Goal: Task Accomplishment & Management: Manage account settings

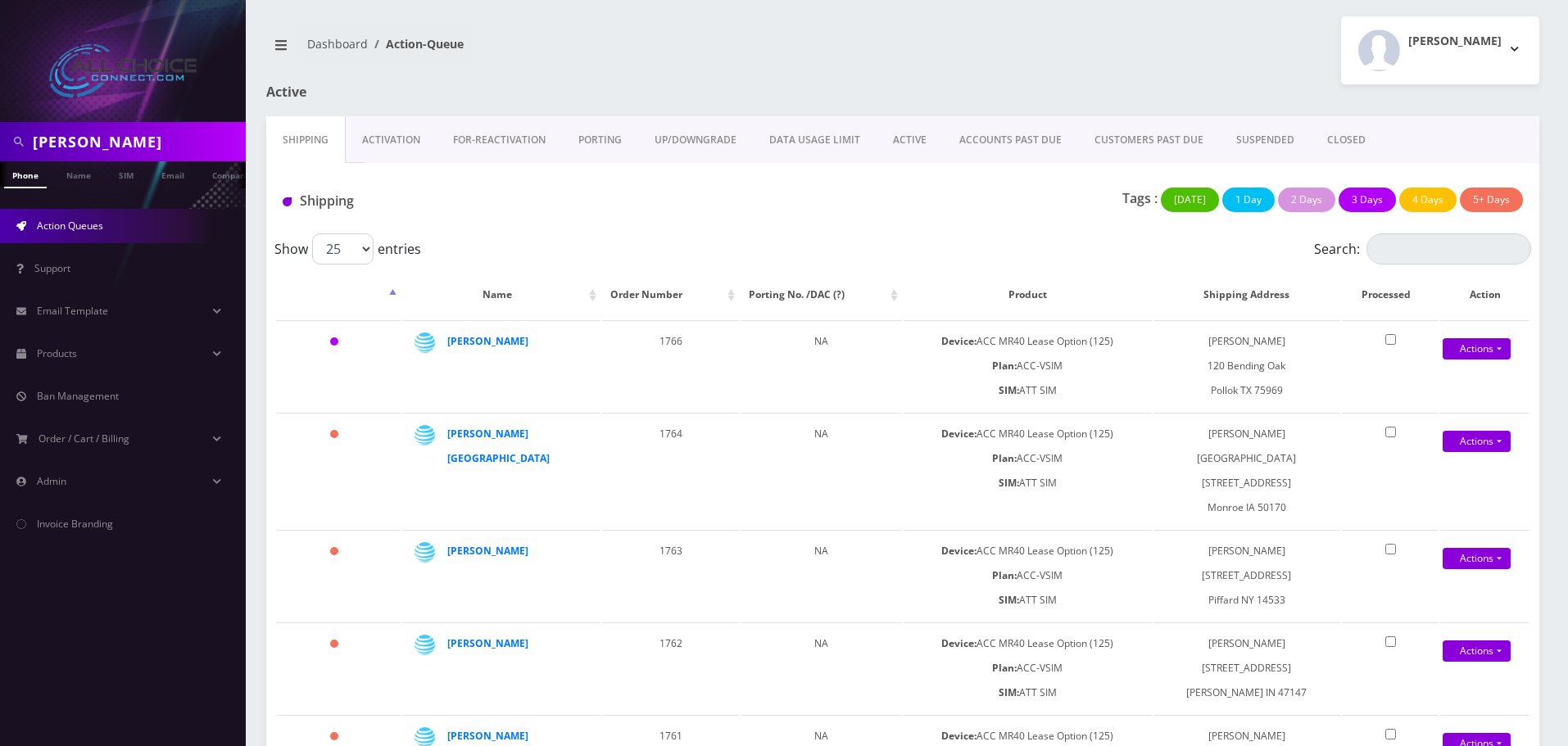
click at [67, 149] on input "holley" at bounding box center [137, 142] width 209 height 31
type input "[PERSON_NAME]"
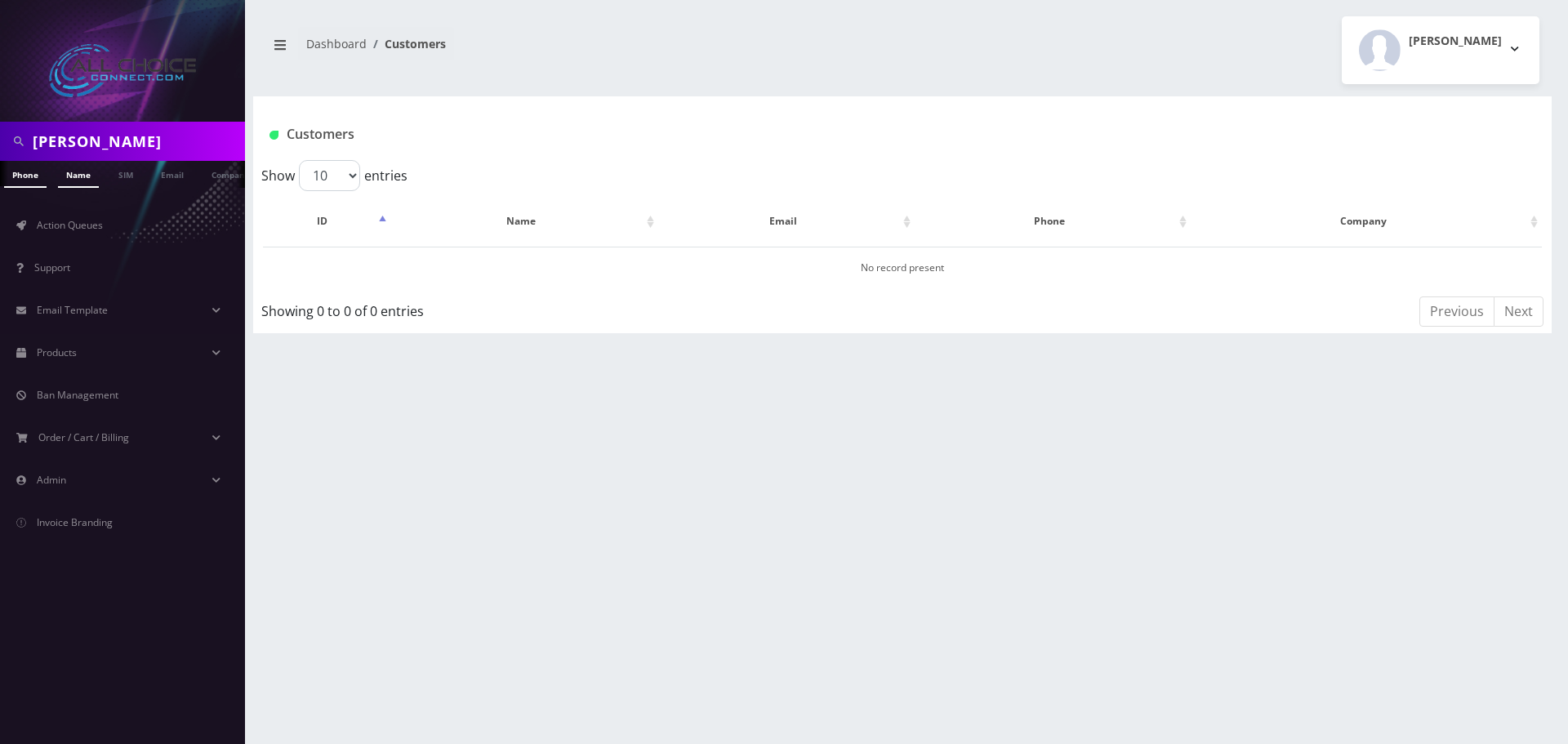
click at [84, 169] on link "Name" at bounding box center [79, 174] width 41 height 27
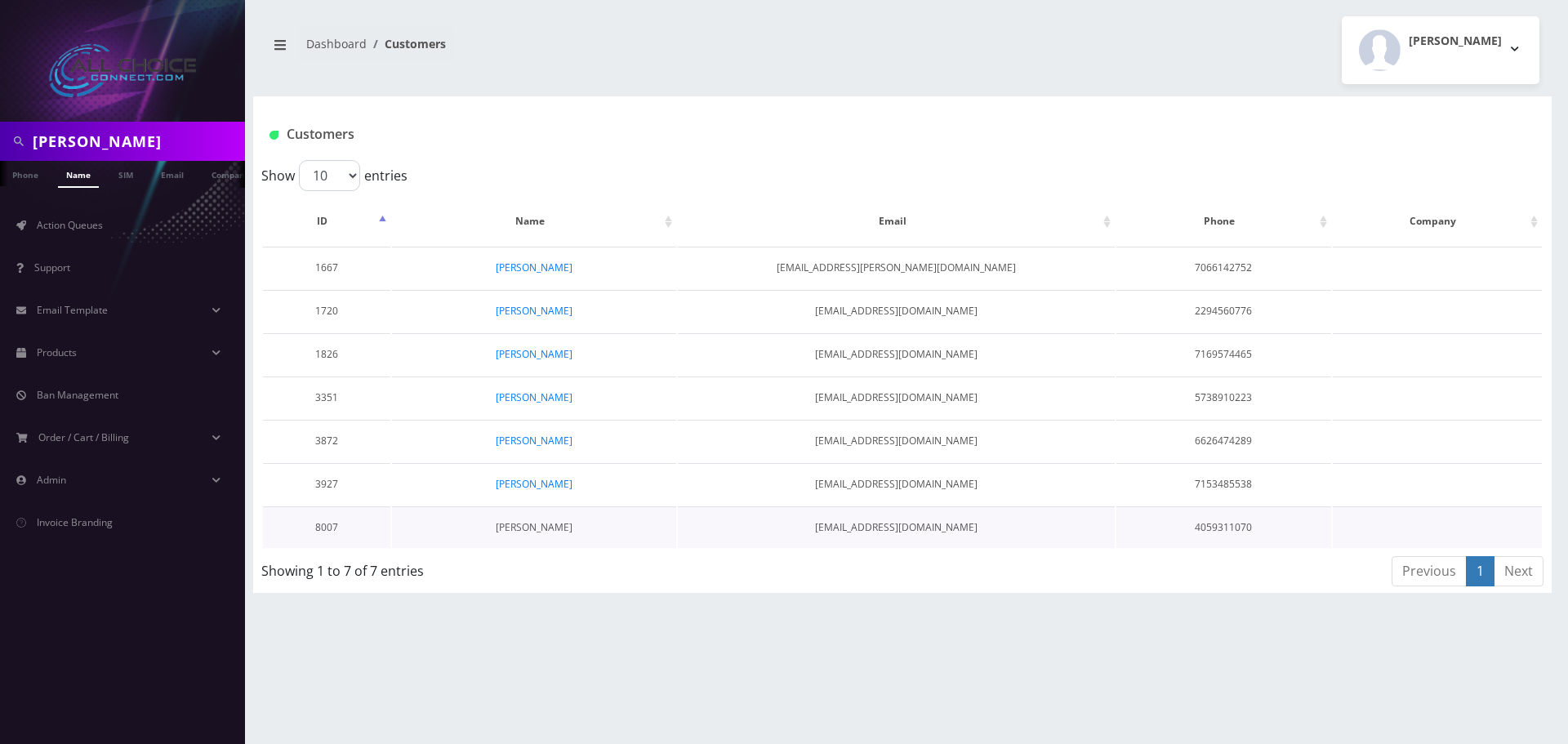
click at [551, 529] on link "Jacob Simon" at bounding box center [534, 527] width 77 height 14
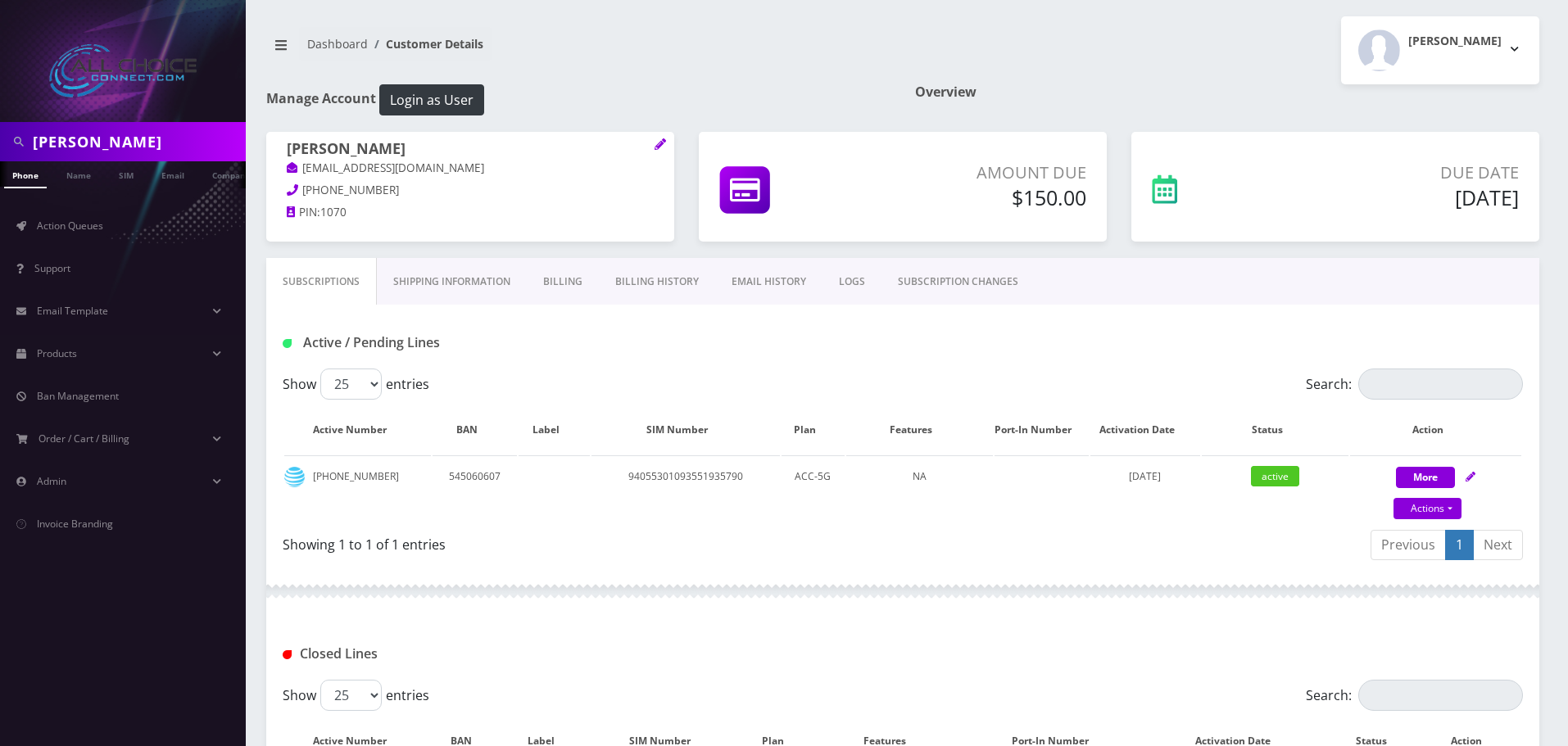
click at [1177, 544] on div "Previous 1 Next" at bounding box center [1219, 547] width 608 height 39
click at [65, 142] on input "jacob" at bounding box center [137, 142] width 209 height 31
paste input "Piticaru"
type input "Piticaru"
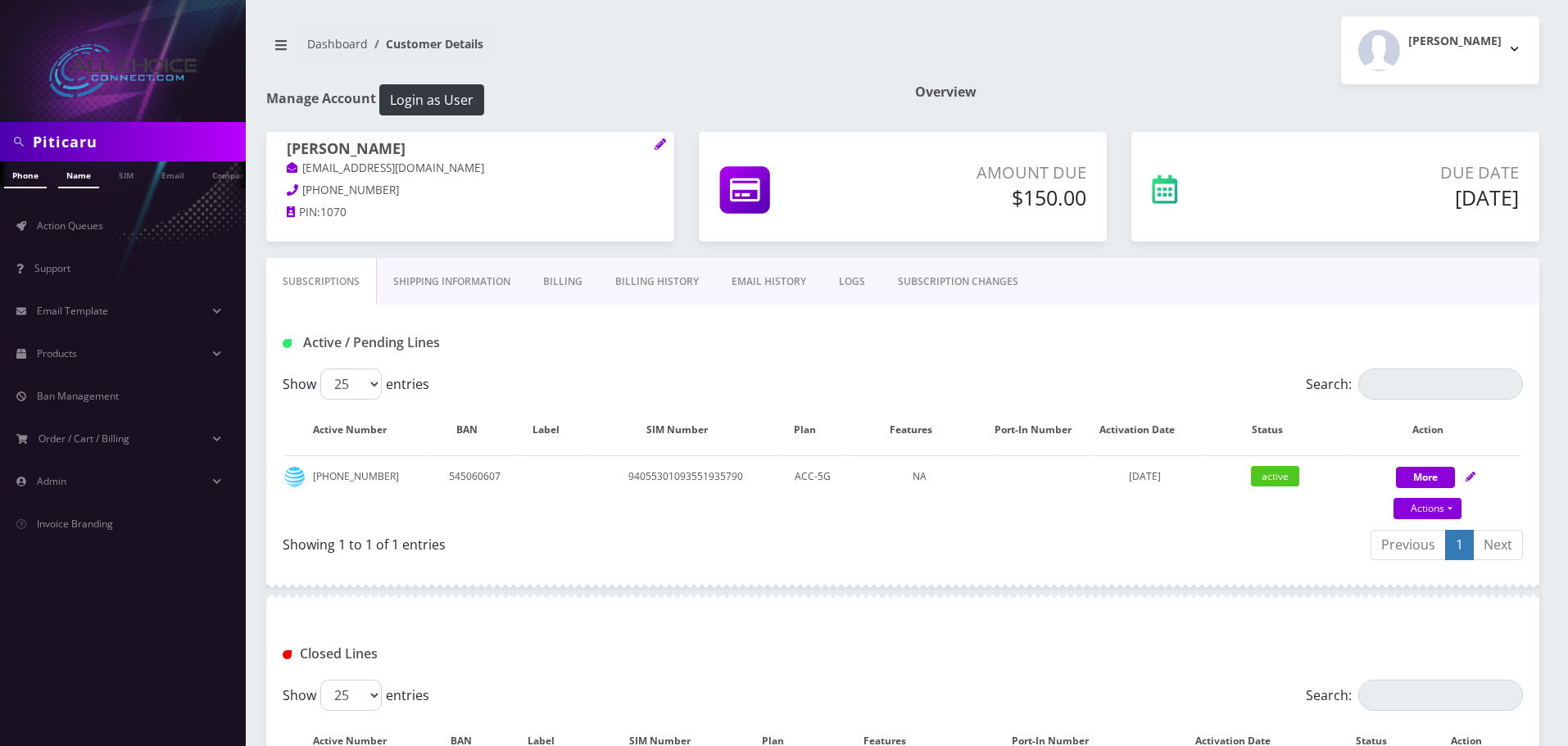
click at [76, 186] on link "Name" at bounding box center [79, 174] width 41 height 27
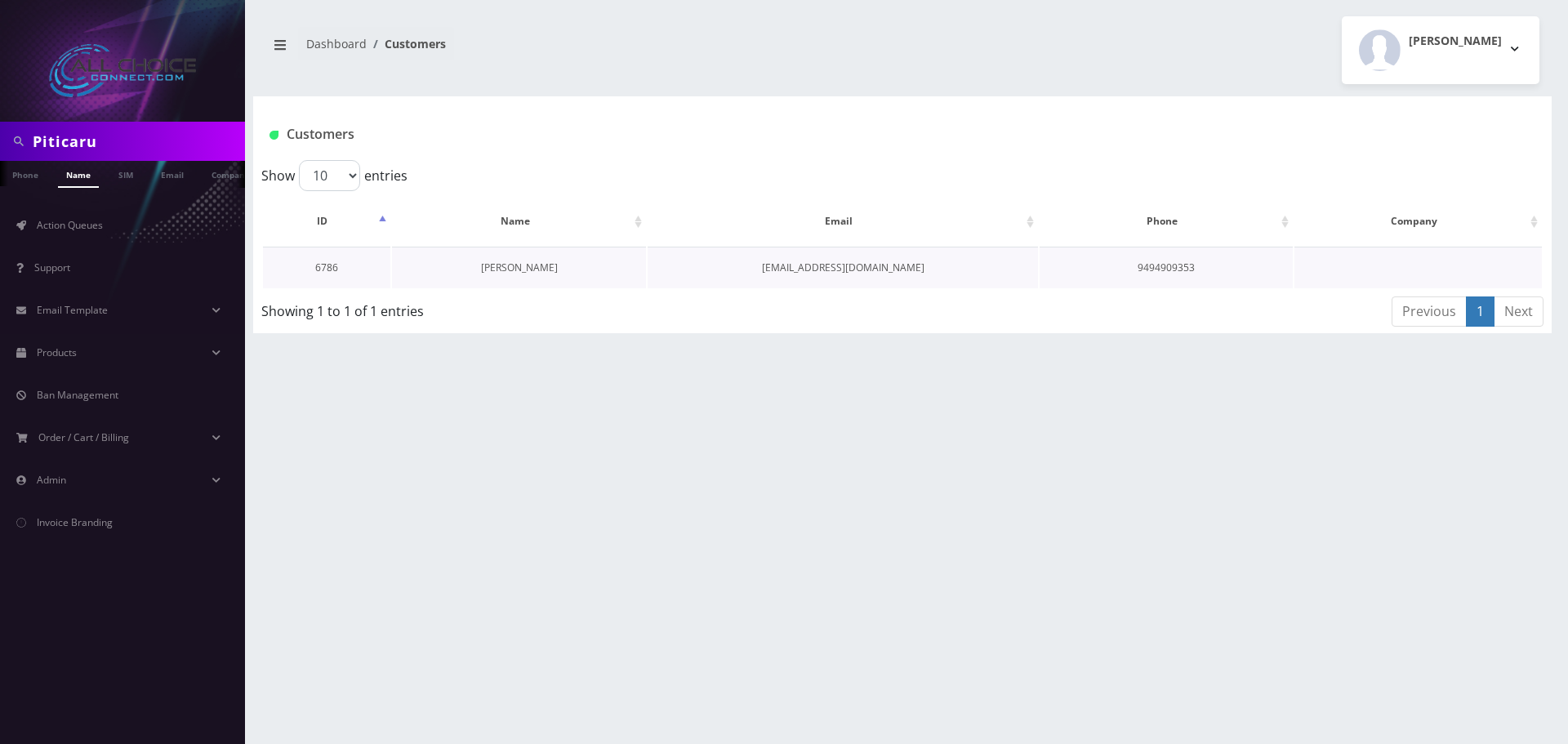
click at [525, 266] on link "[PERSON_NAME]" at bounding box center [520, 267] width 77 height 14
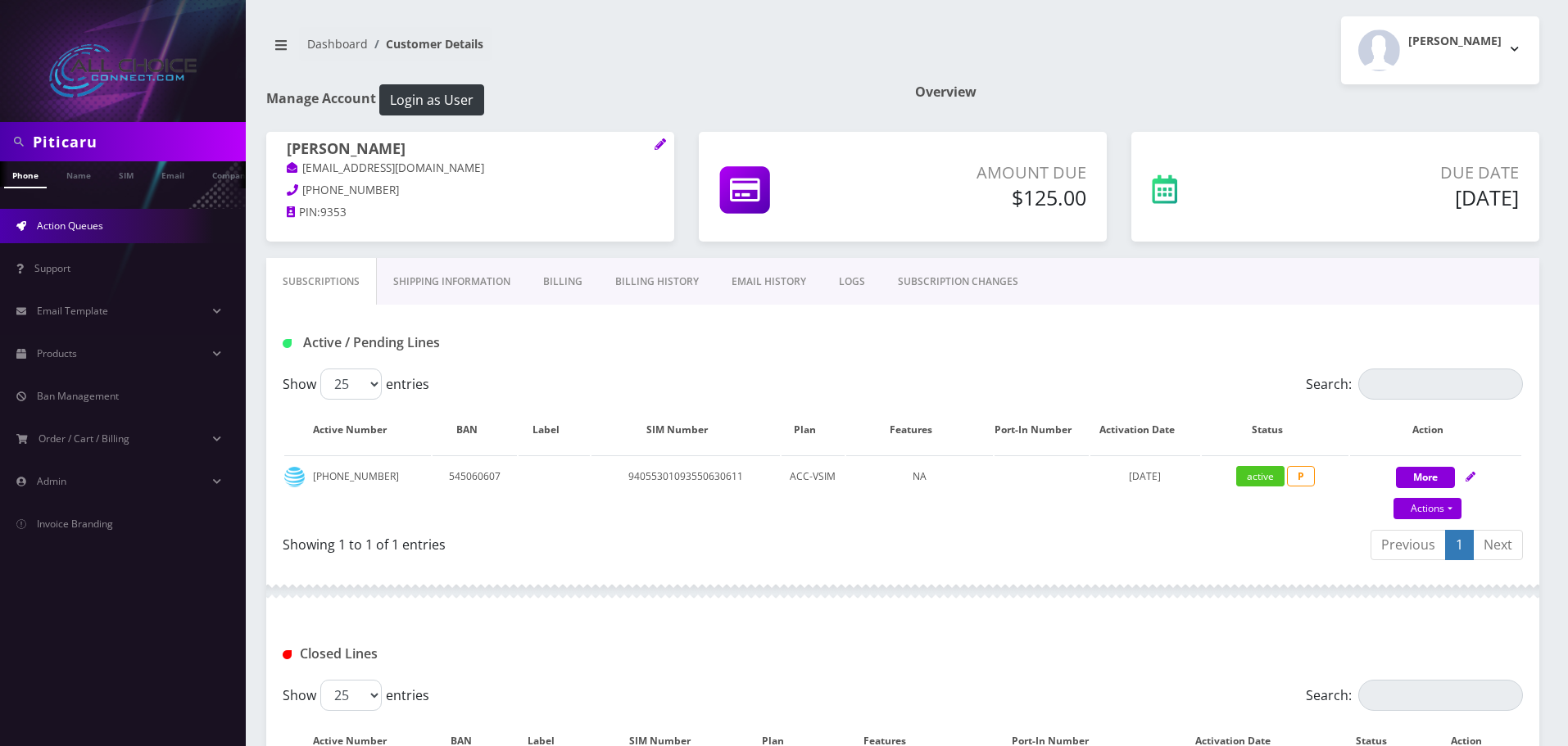
drag, startPoint x: 75, startPoint y: 234, endPoint x: 98, endPoint y: 236, distance: 23.1
click at [75, 234] on link "Action Queues" at bounding box center [123, 226] width 246 height 34
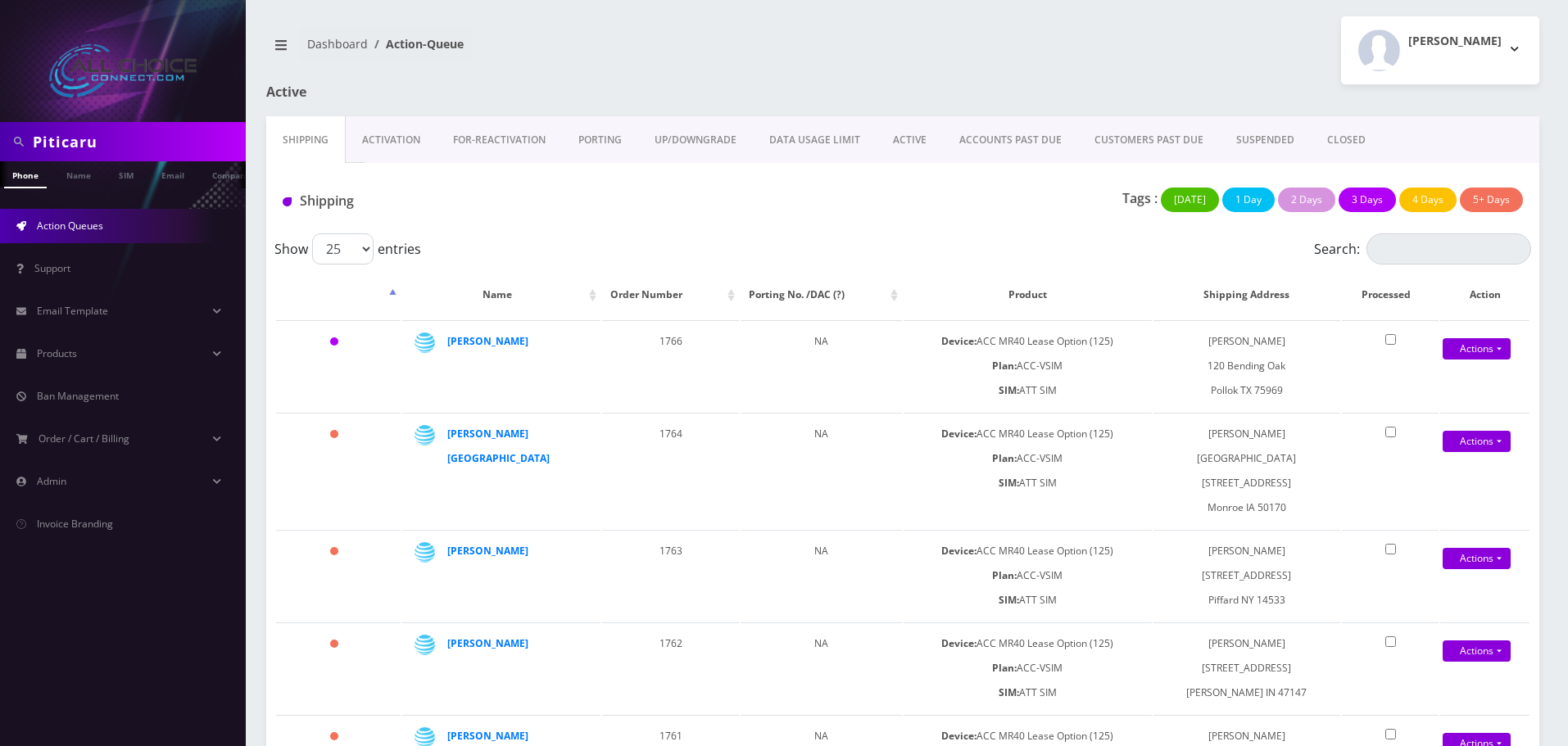
click at [912, 132] on link "ACTIVE" at bounding box center [909, 139] width 66 height 47
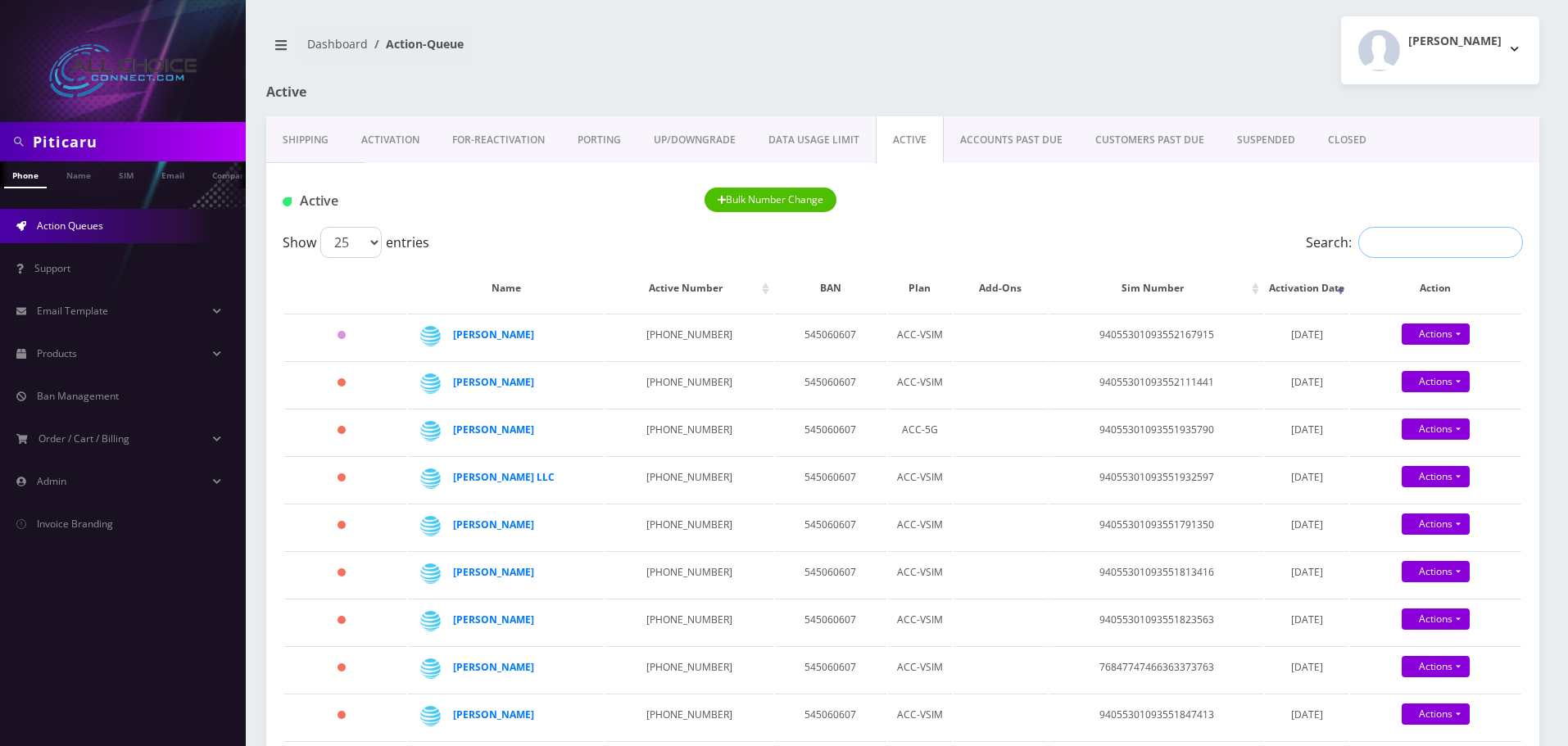
click at [1428, 252] on input "Search:" at bounding box center [1441, 242] width 165 height 31
type input "v"
paste input "Piticaru"
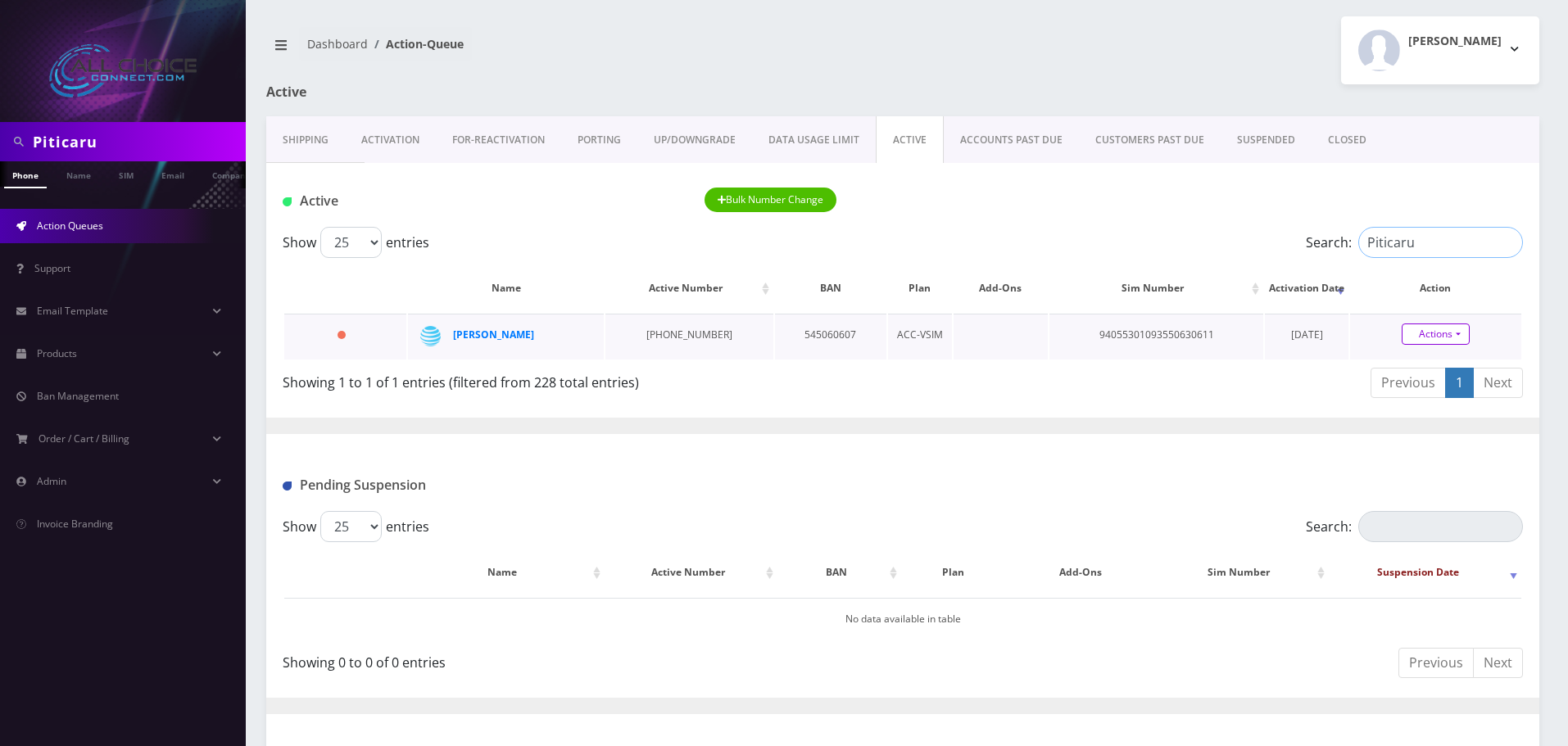
type input "Piticaru"
click at [1423, 327] on link "Actions" at bounding box center [1435, 334] width 68 height 21
click at [1404, 365] on link "Close" at bounding box center [1449, 365] width 171 height 25
type input "[DATE]"
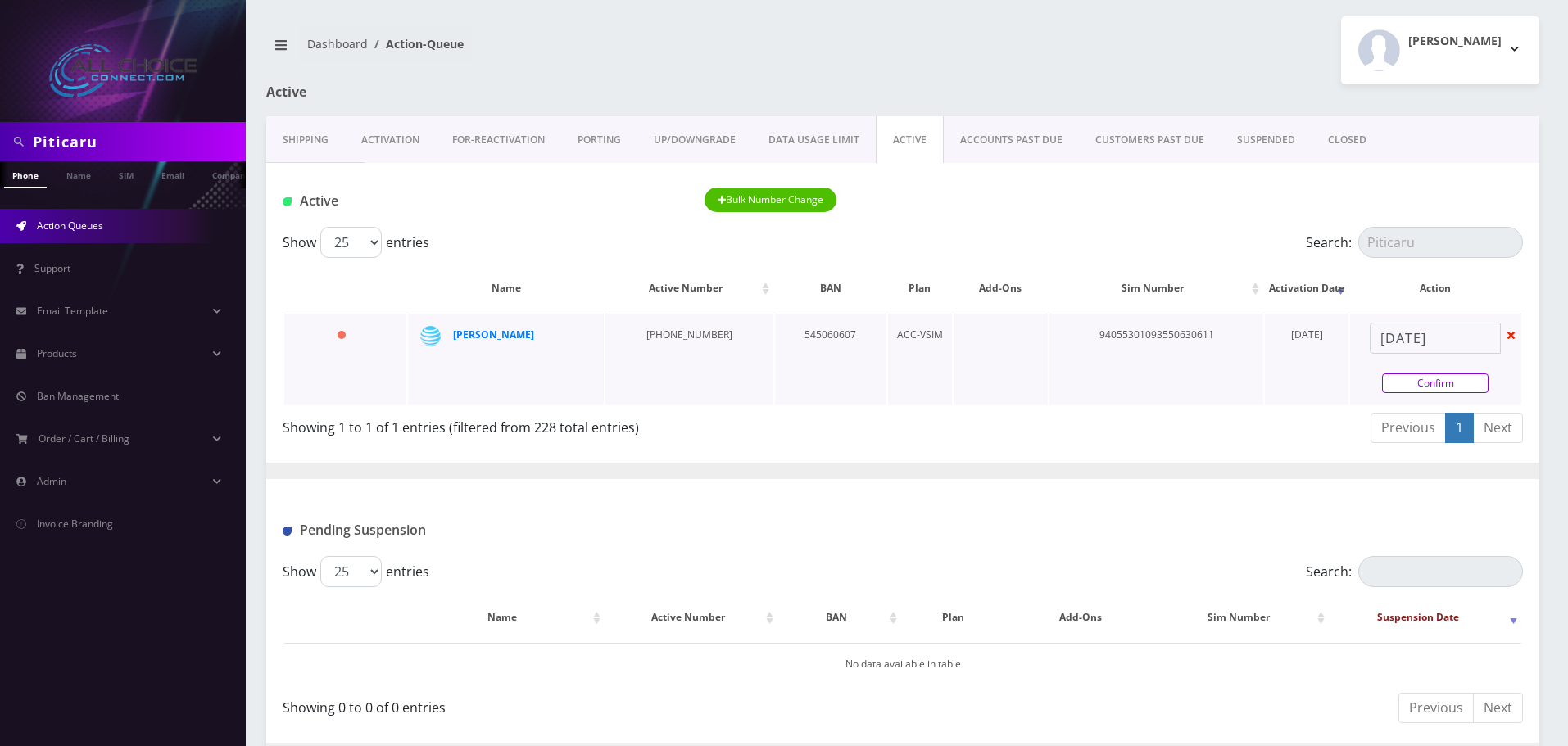
click at [1436, 391] on link "Confirm" at bounding box center [1435, 383] width 106 height 20
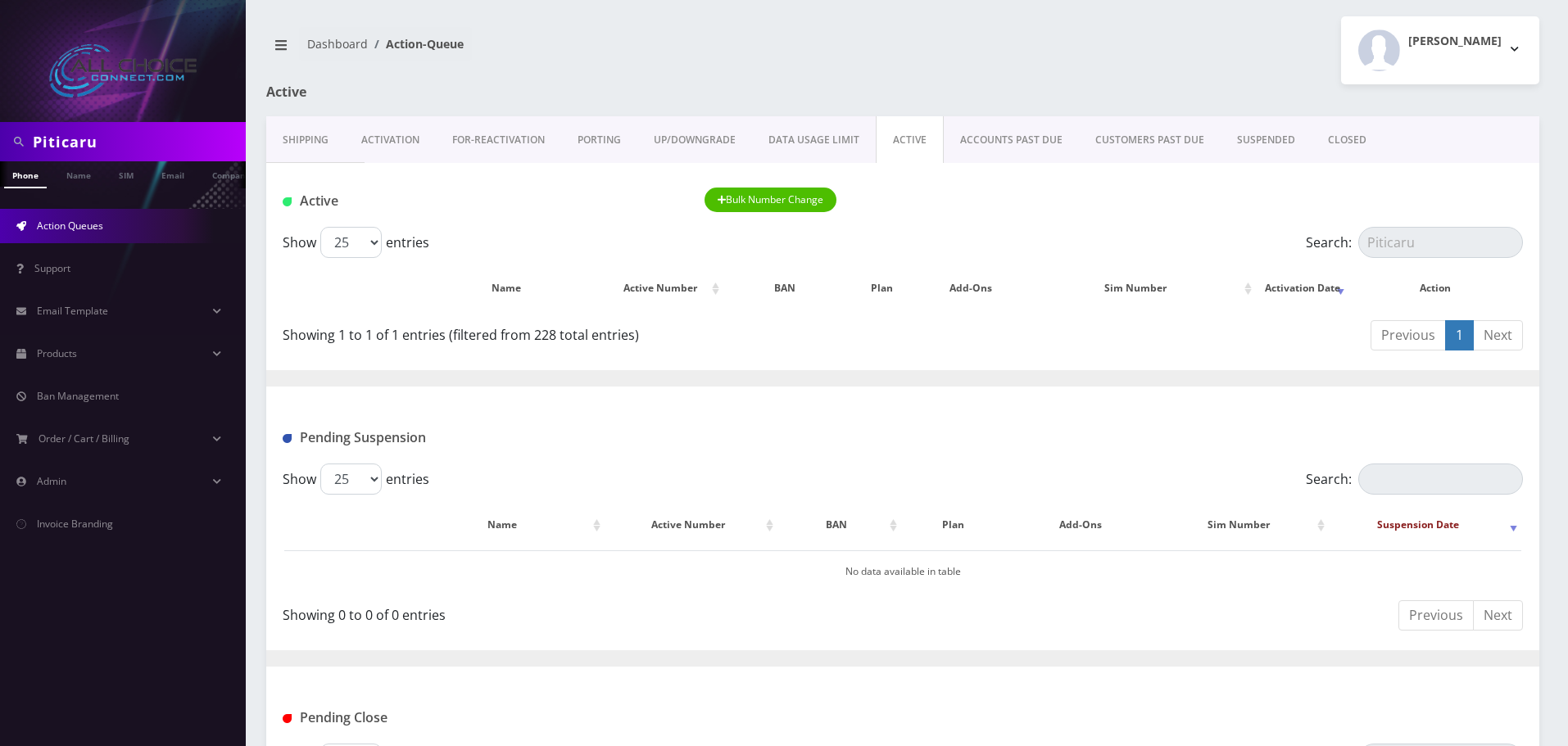
click at [1354, 131] on link "CLOSED" at bounding box center [1346, 139] width 71 height 47
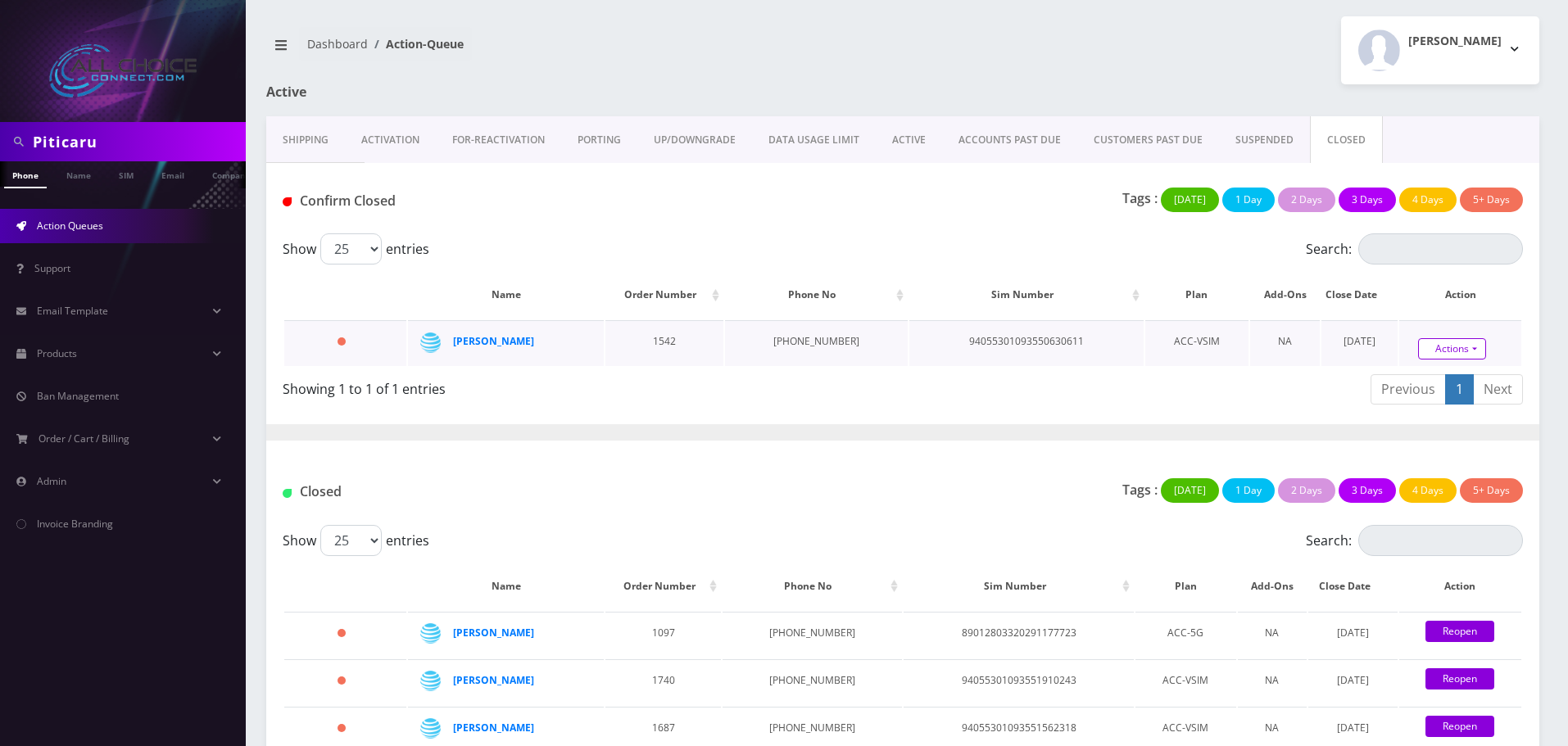
click at [1437, 342] on link "Actions" at bounding box center [1451, 349] width 68 height 21
drag, startPoint x: 1434, startPoint y: 294, endPoint x: 1428, endPoint y: 306, distance: 13.4
click at [1434, 295] on link "Confirm" at bounding box center [1479, 302] width 131 height 20
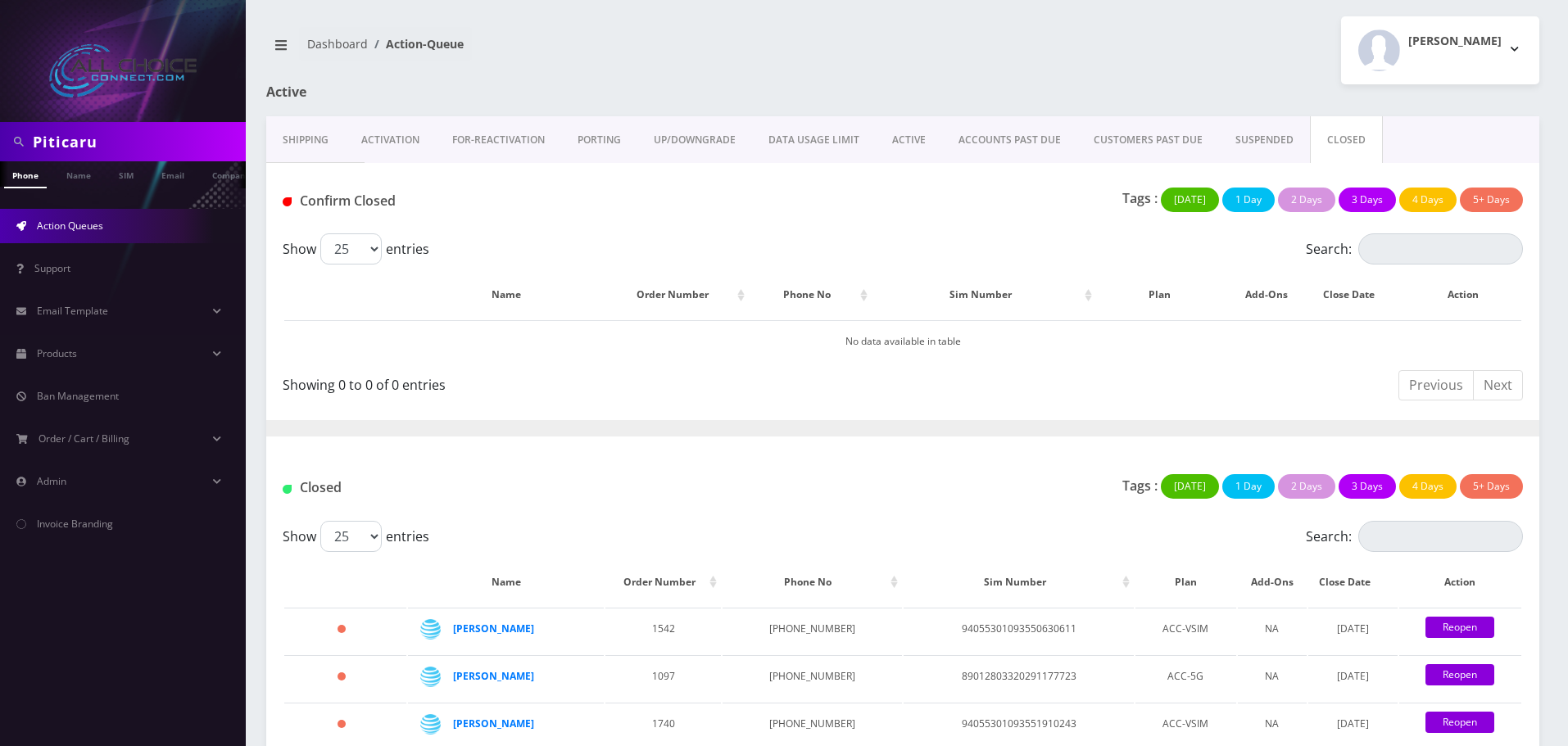
click at [911, 137] on link "ACTIVE" at bounding box center [909, 139] width 66 height 47
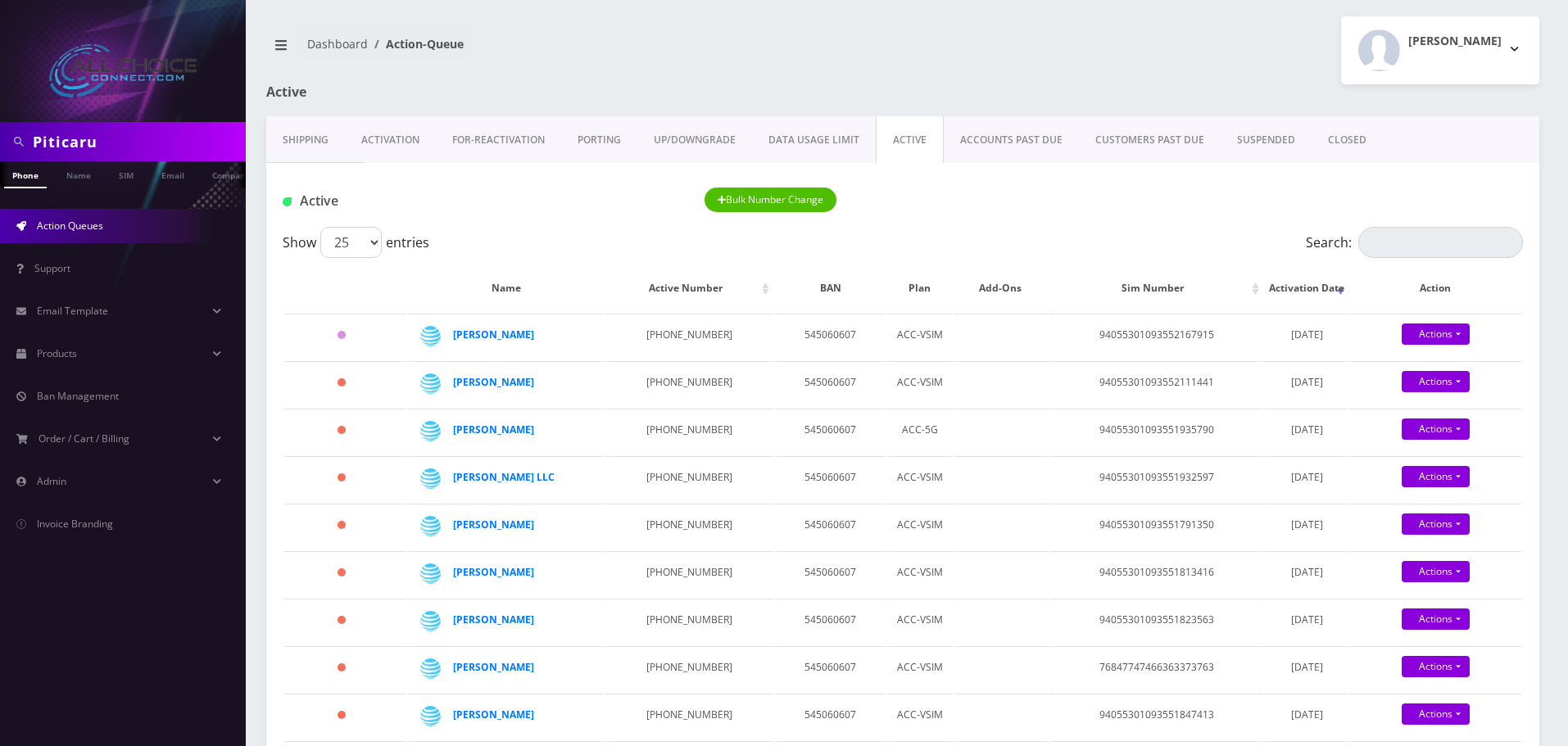
scroll to position [0, 9]
click at [83, 185] on link "Name" at bounding box center [70, 174] width 41 height 27
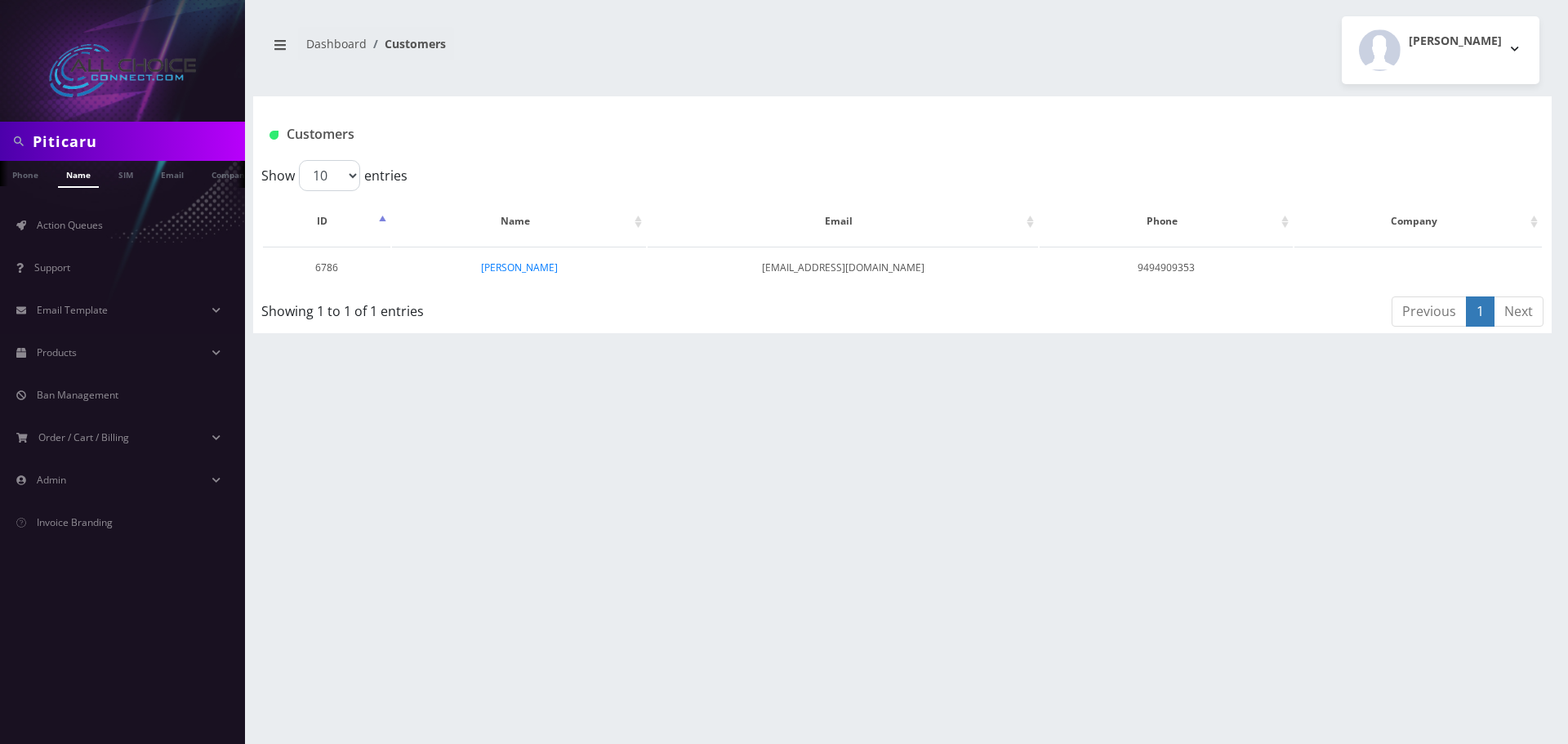
click at [95, 139] on input "Piticaru" at bounding box center [136, 141] width 208 height 31
click at [93, 139] on input "Piticaru" at bounding box center [136, 141] width 208 height 31
paste input "Ziruolo"
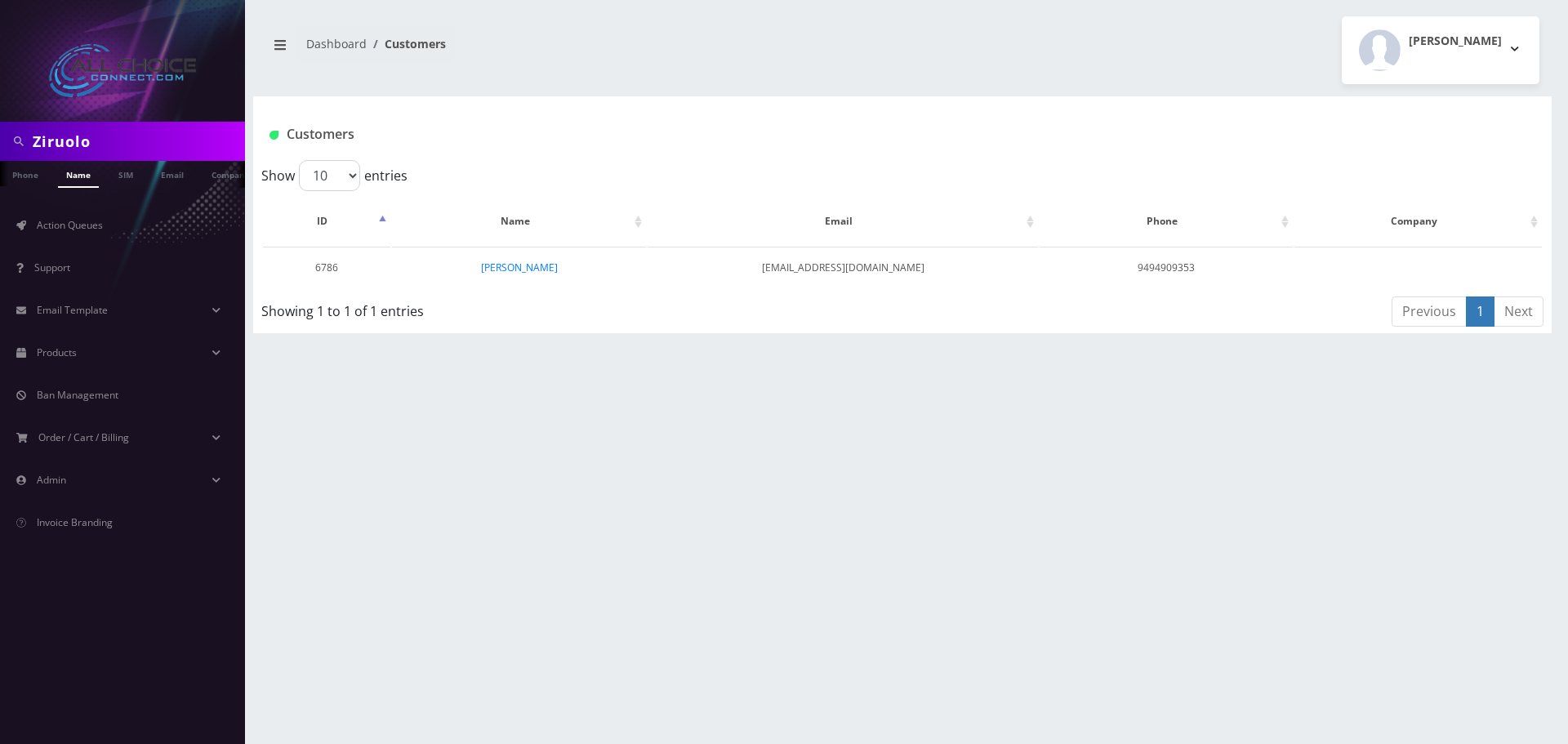
type input "Ziruolo"
click at [76, 180] on link "Name" at bounding box center [79, 174] width 41 height 27
click at [107, 228] on link "Action Queues" at bounding box center [122, 225] width 245 height 34
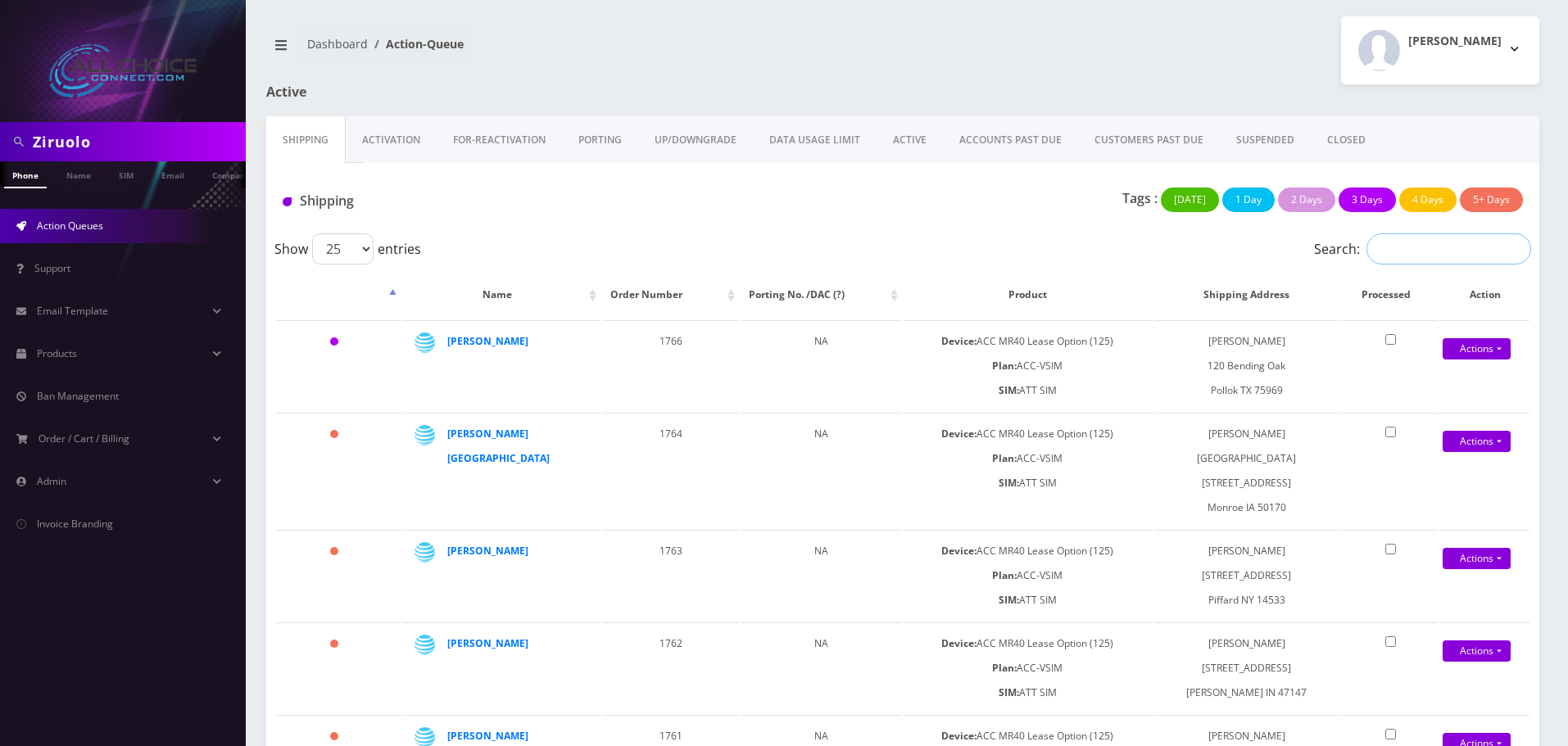
click at [1383, 252] on input "Search:" at bounding box center [1449, 249] width 165 height 31
paste input "Ziruolo"
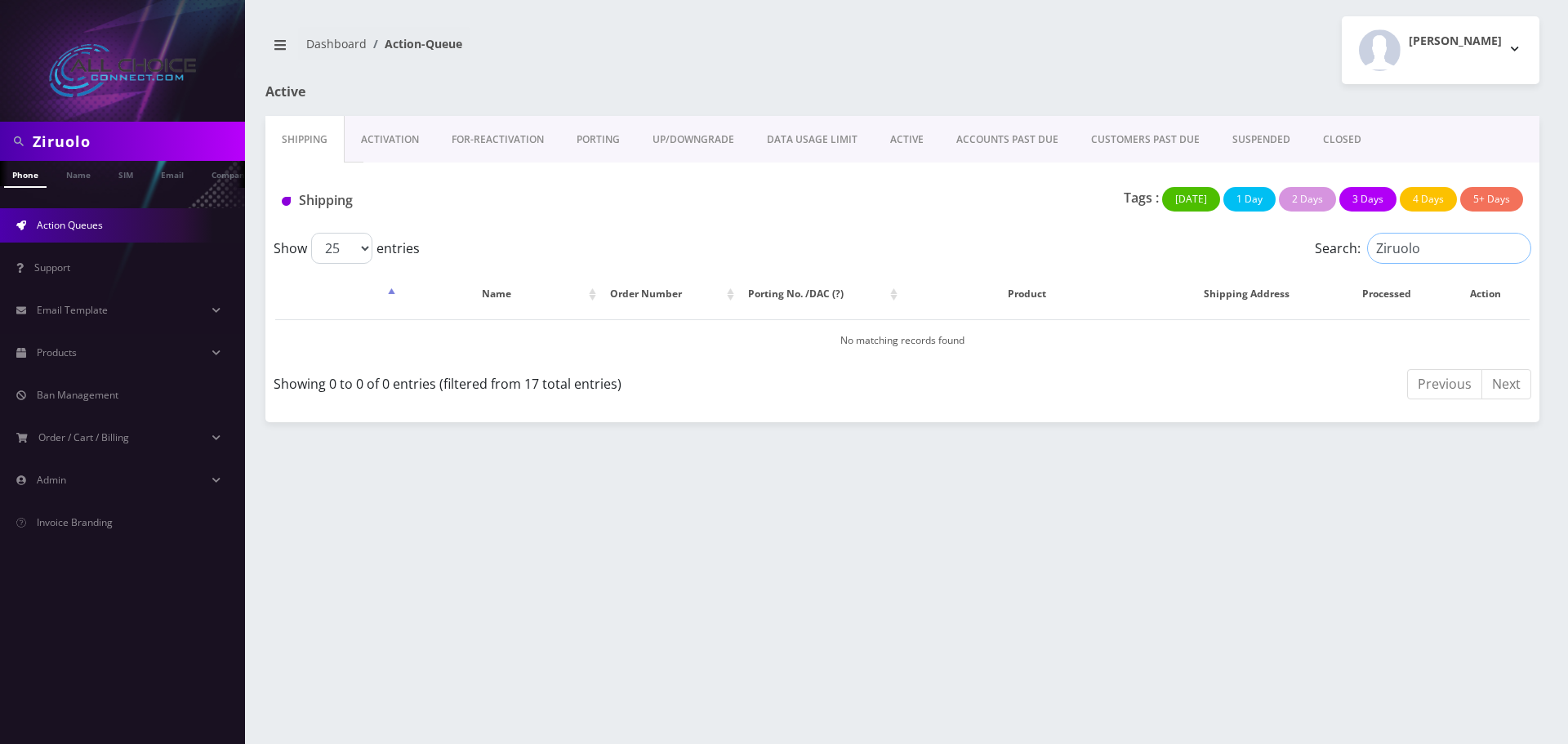
type input "Ziruolo"
click at [882, 137] on link "ACTIVE" at bounding box center [906, 139] width 66 height 47
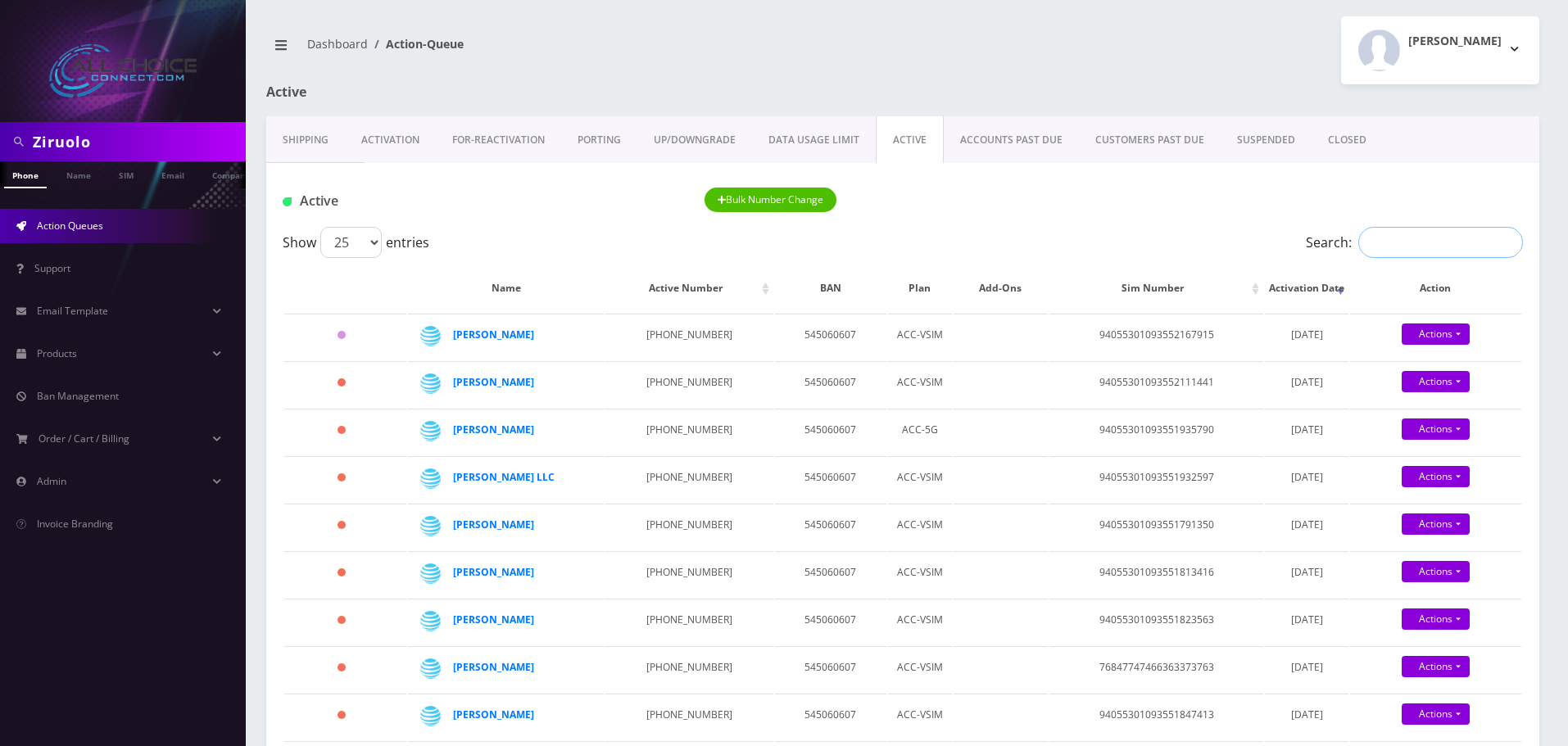
drag, startPoint x: 1405, startPoint y: 236, endPoint x: 1408, endPoint y: 246, distance: 10.4
click at [1406, 236] on input "Search:" at bounding box center [1441, 242] width 165 height 31
paste input "Ziruolo"
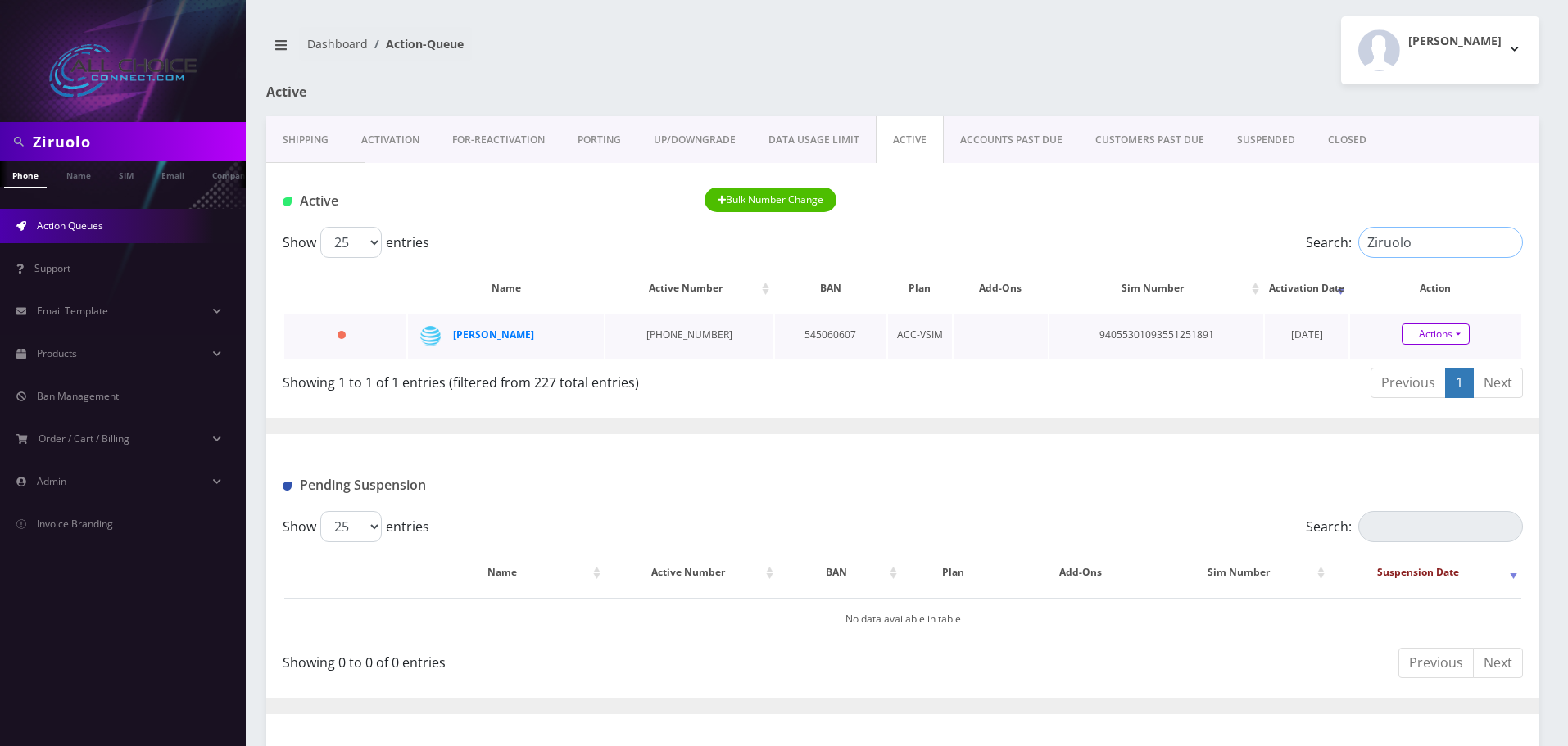
type input "Ziruolo"
click at [1447, 336] on link "Actions" at bounding box center [1435, 334] width 68 height 21
click at [1403, 373] on link "Close" at bounding box center [1449, 365] width 171 height 25
type input "[DATE]"
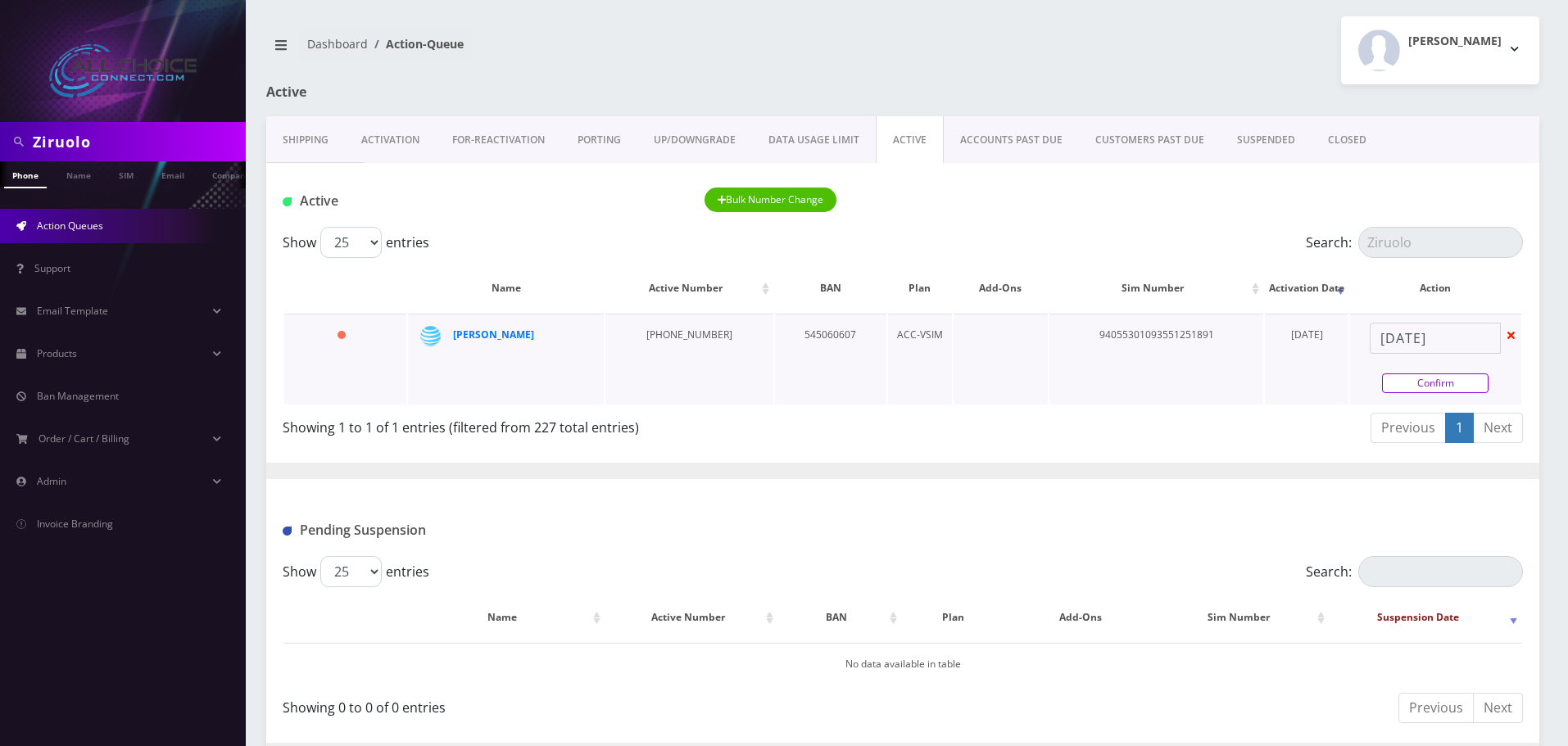
click at [1415, 393] on link "Confirm" at bounding box center [1435, 383] width 106 height 20
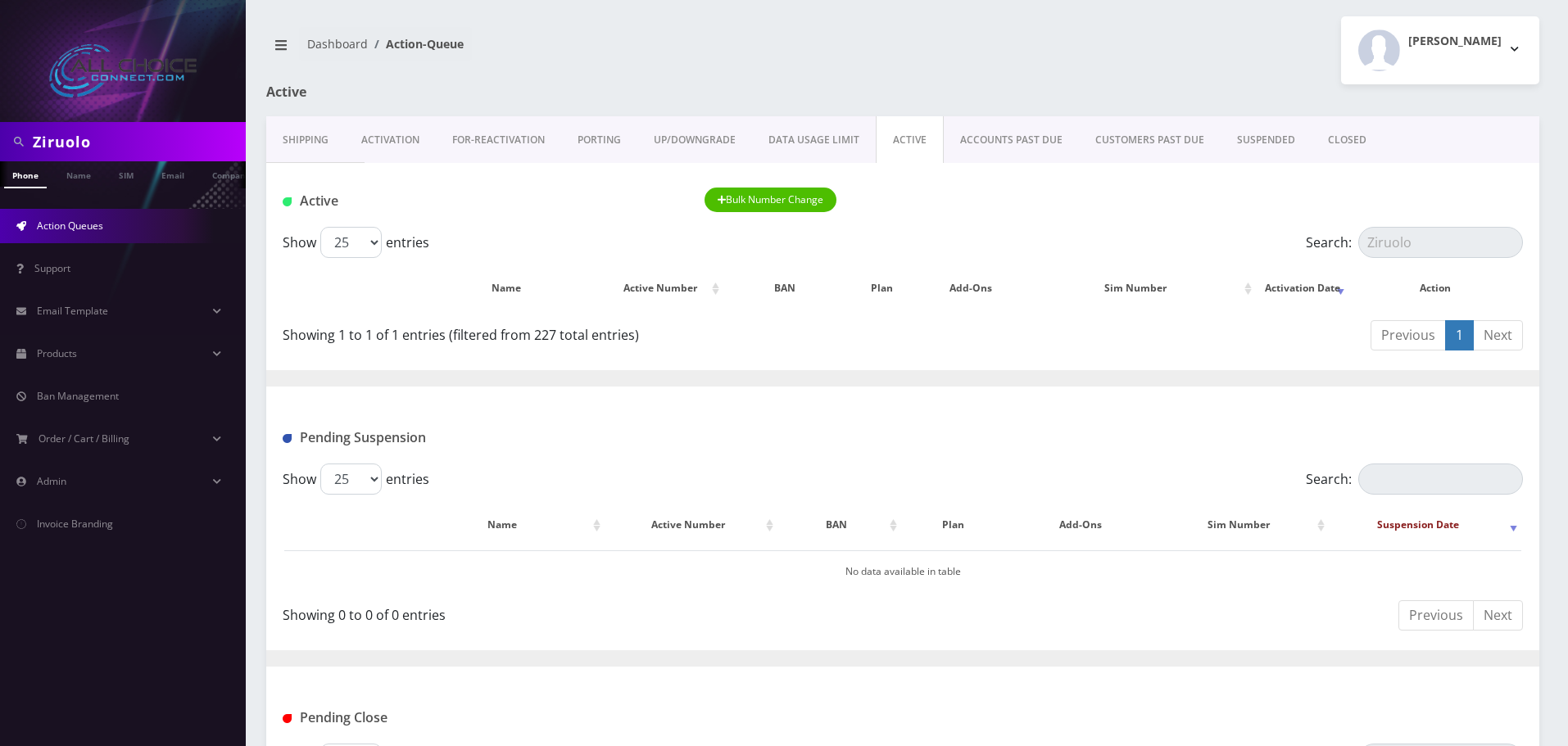
click at [1341, 136] on link "CLOSED" at bounding box center [1346, 139] width 71 height 47
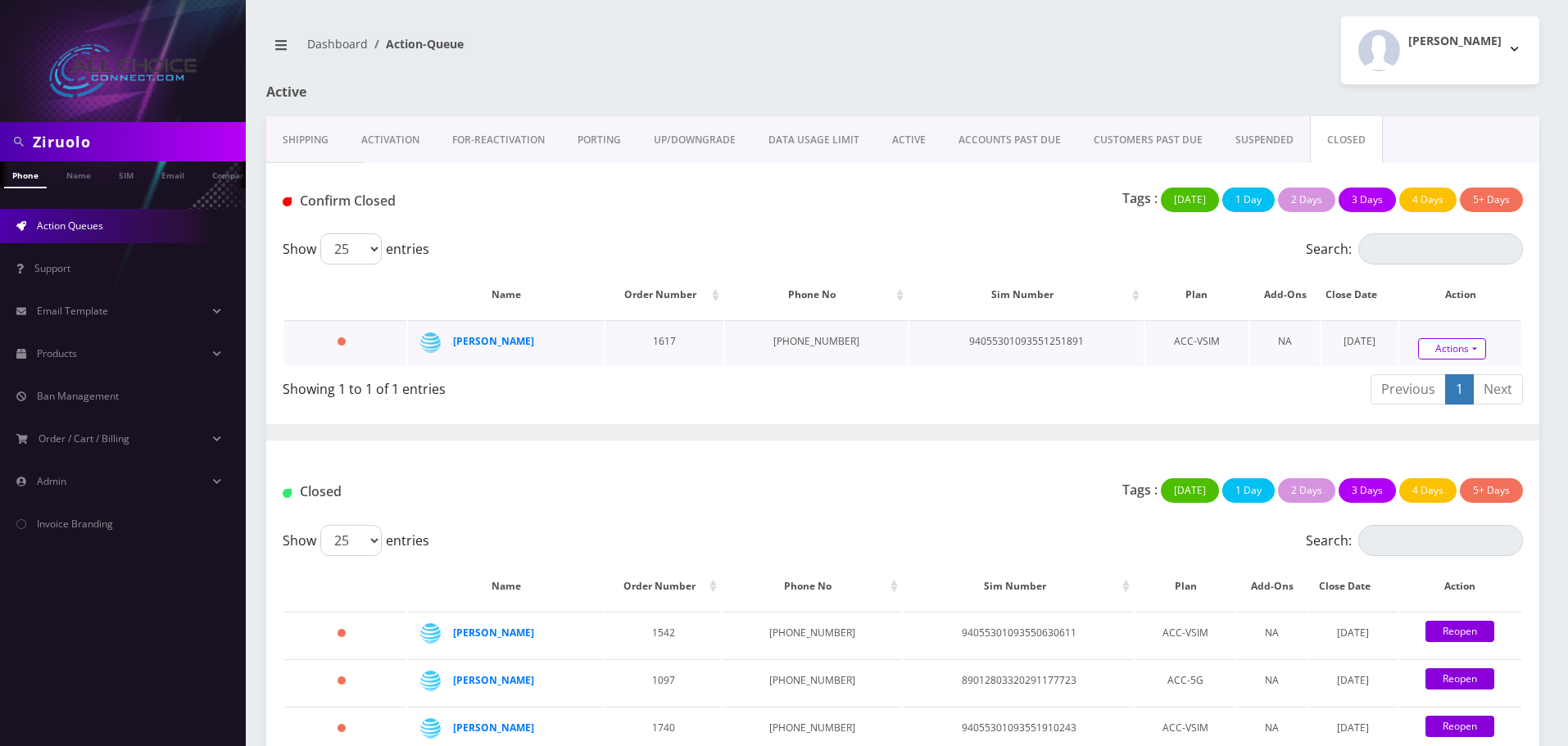
click at [1448, 350] on link "Actions" at bounding box center [1451, 349] width 68 height 21
click at [1422, 306] on link "Confirm" at bounding box center [1479, 303] width 131 height 21
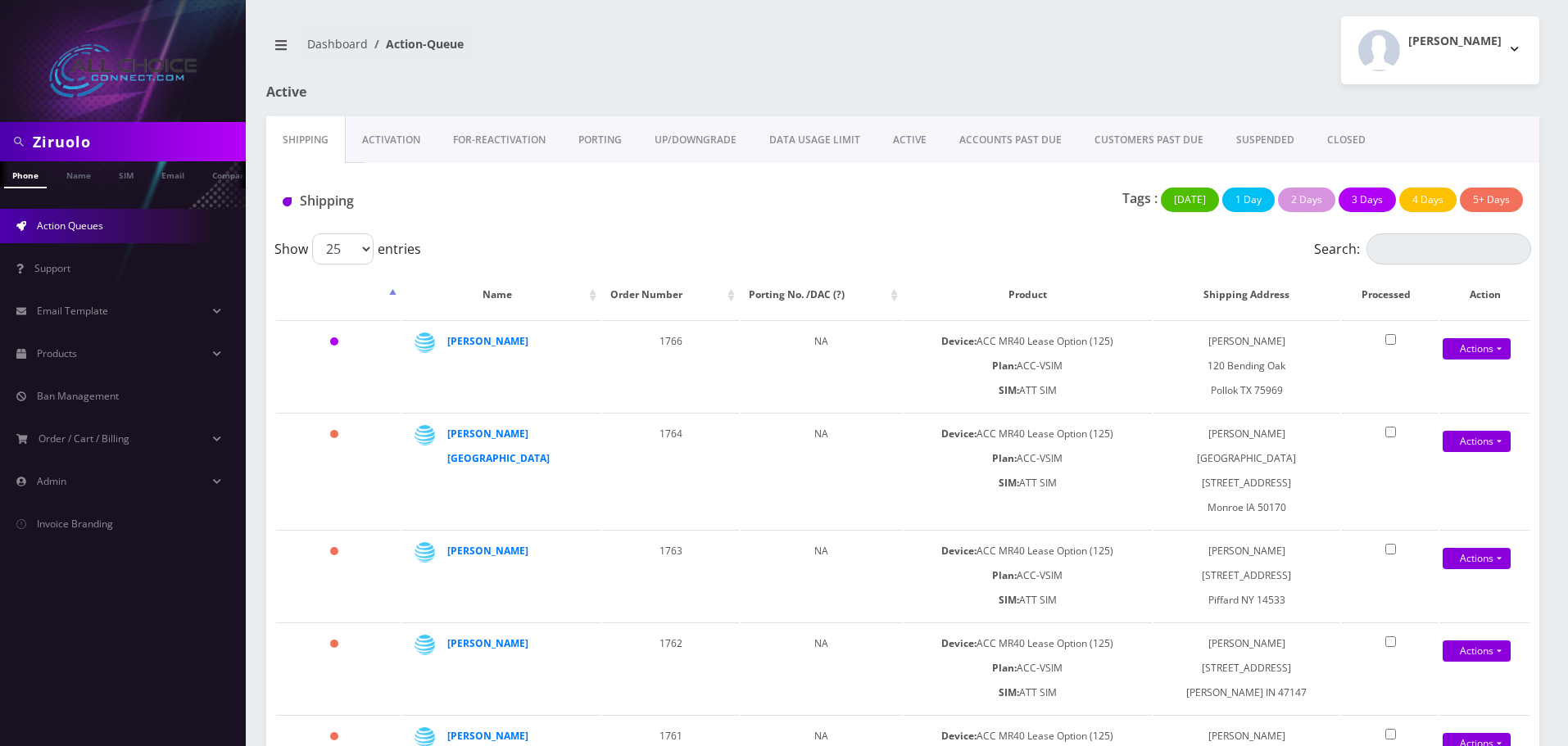
click at [61, 143] on input "Ziruolo" at bounding box center [137, 142] width 209 height 31
paste input "Purdy"
click at [106, 133] on input "ZiruPurdyolo" at bounding box center [137, 142] width 209 height 31
paste input "[PERSON_NAME]"
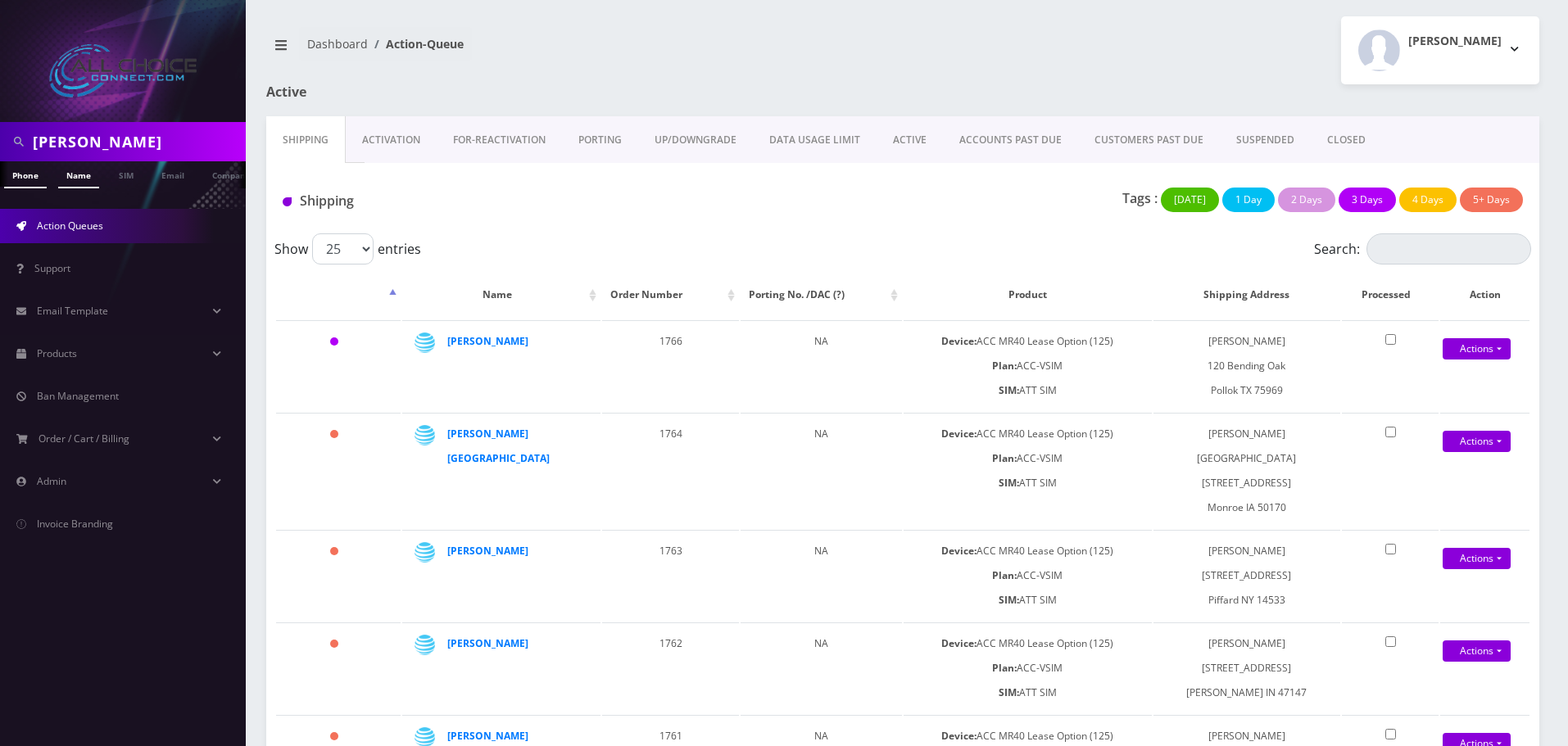
type input "[PERSON_NAME]"
click at [90, 171] on link "Name" at bounding box center [79, 174] width 41 height 27
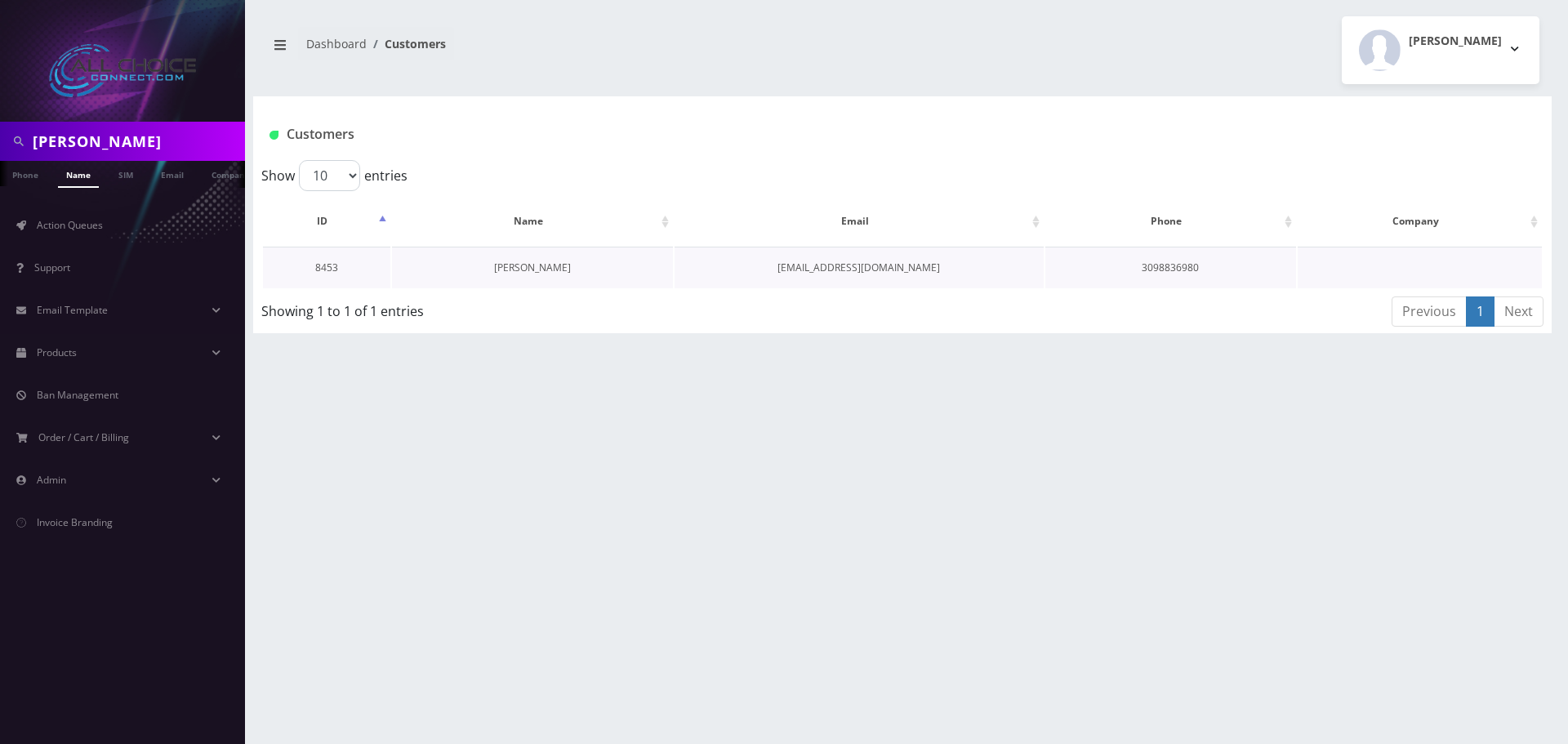
click at [538, 269] on link "Michael Purdy" at bounding box center [532, 267] width 77 height 14
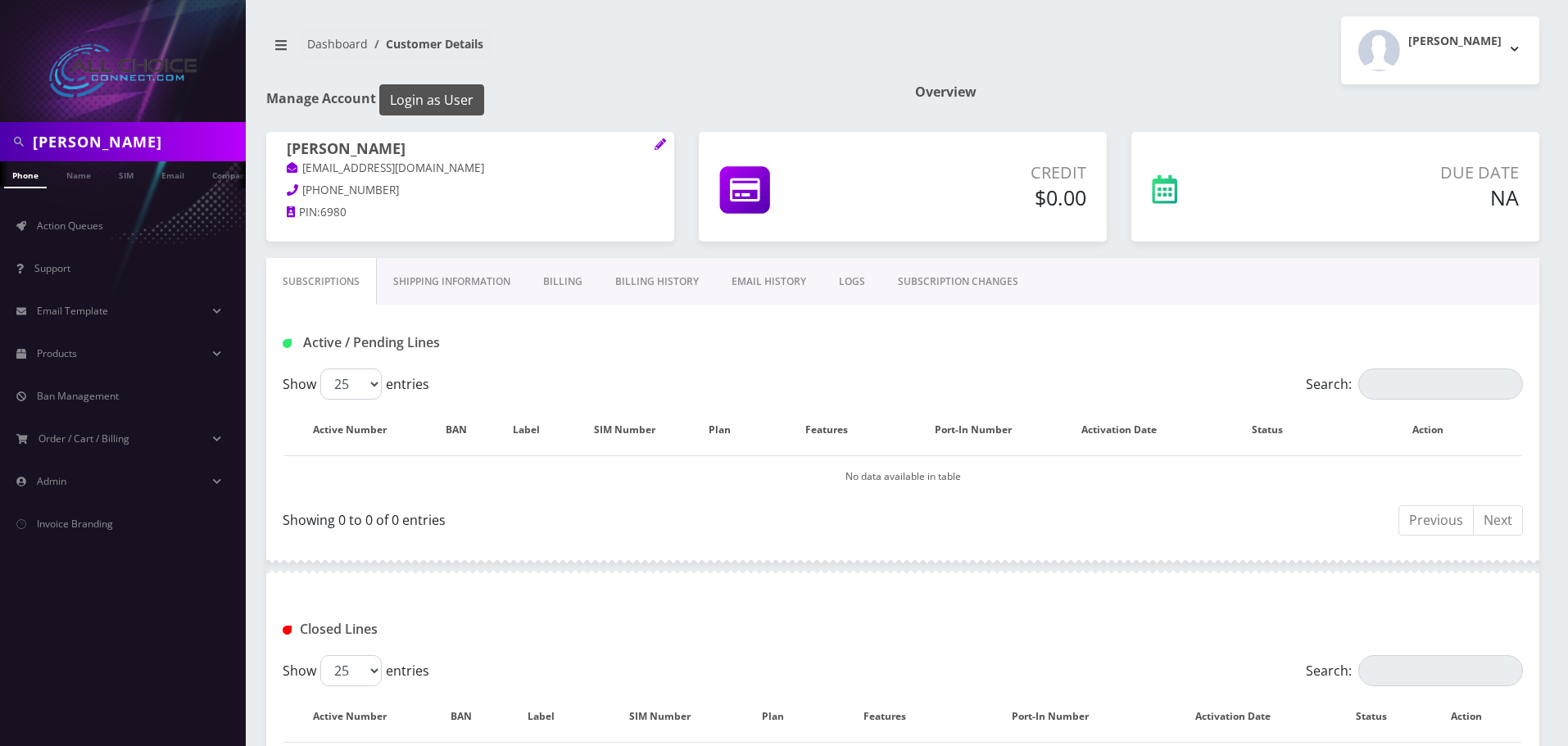
click at [440, 101] on button "Login as User" at bounding box center [432, 100] width 105 height 31
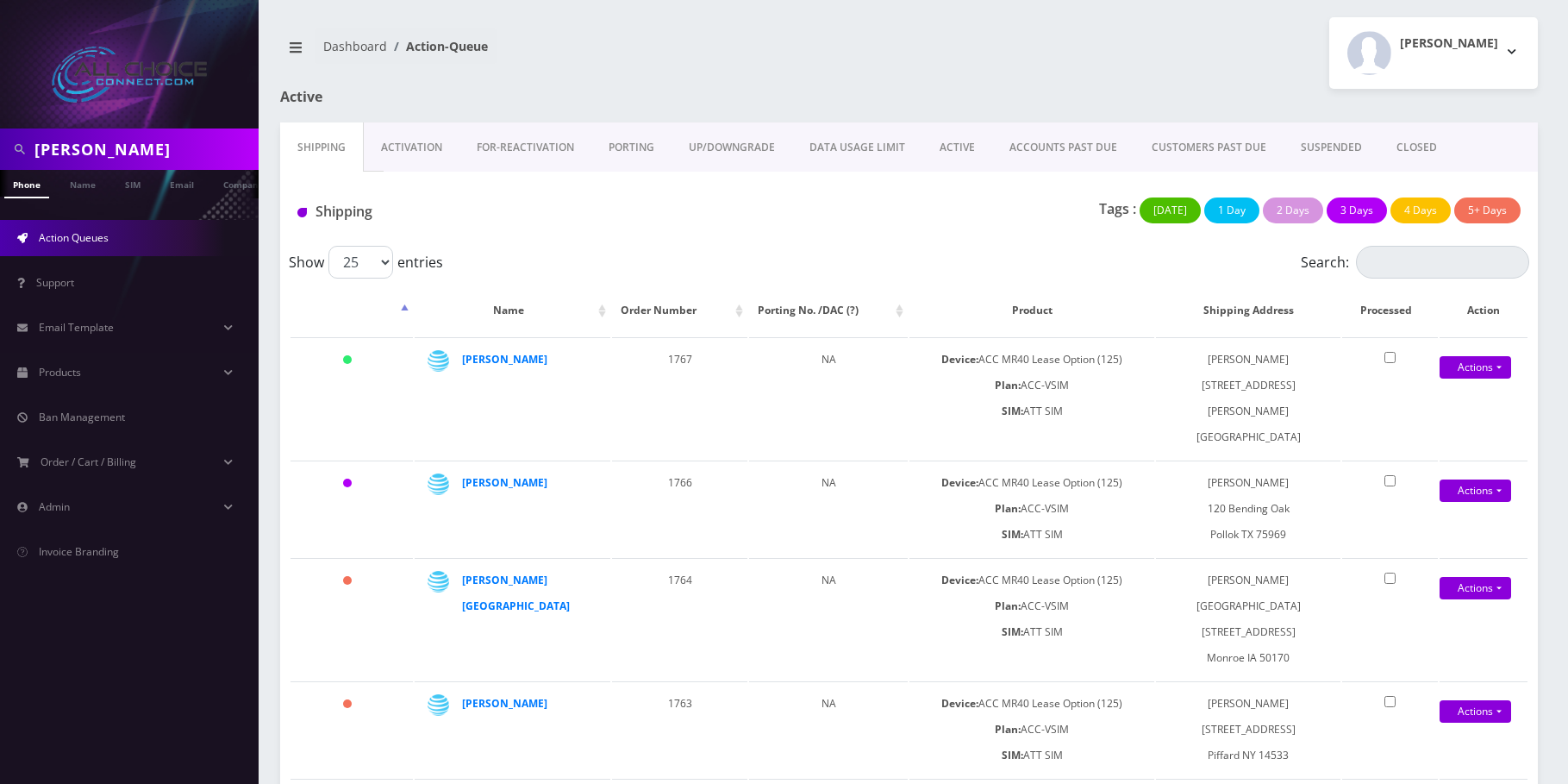
click at [95, 150] on input "[PERSON_NAME]" at bounding box center [144, 149] width 220 height 33
type input "charity"
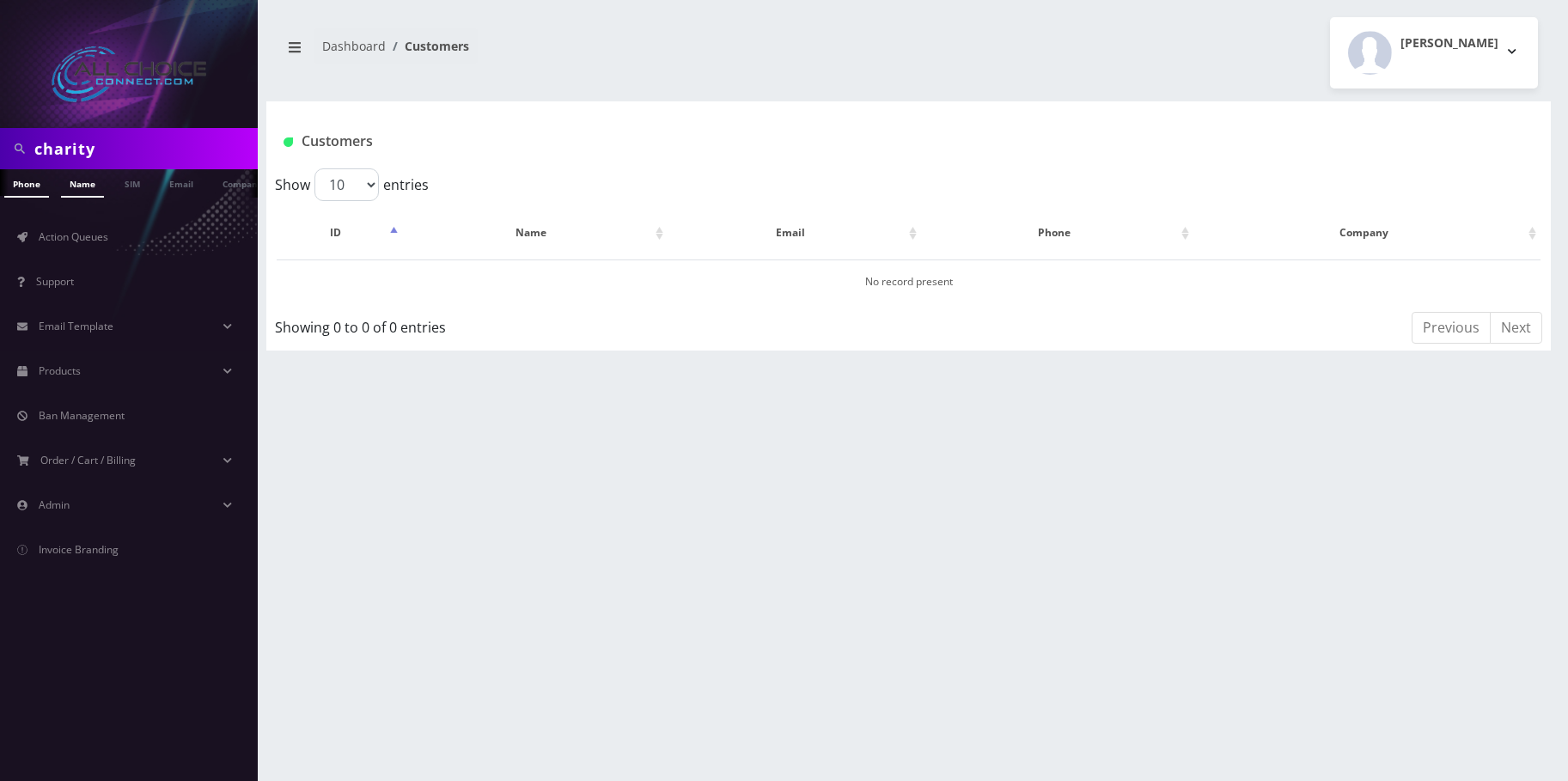
click at [83, 183] on link "Name" at bounding box center [83, 183] width 43 height 28
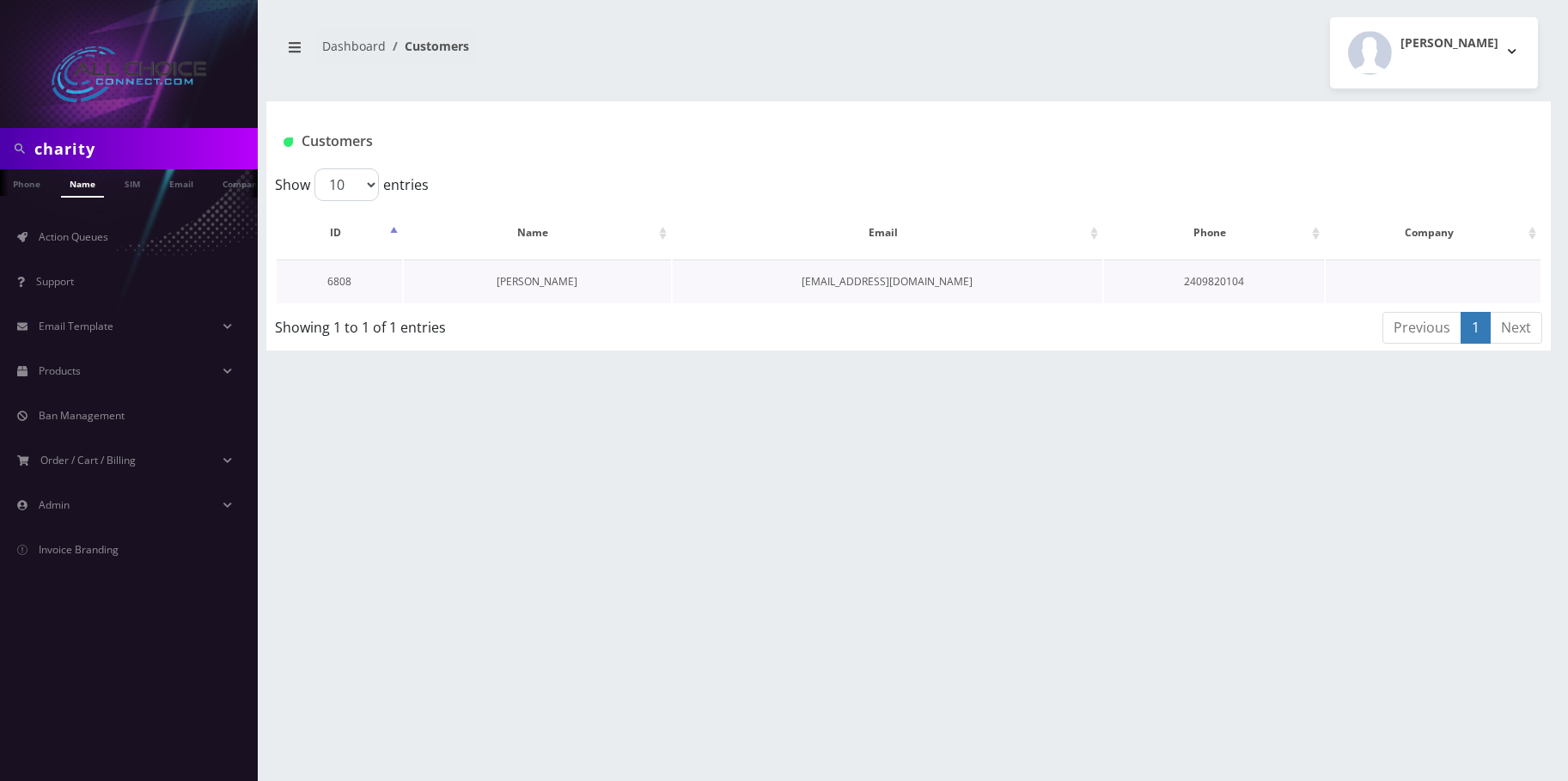
click at [534, 283] on link "[PERSON_NAME]" at bounding box center [537, 281] width 81 height 14
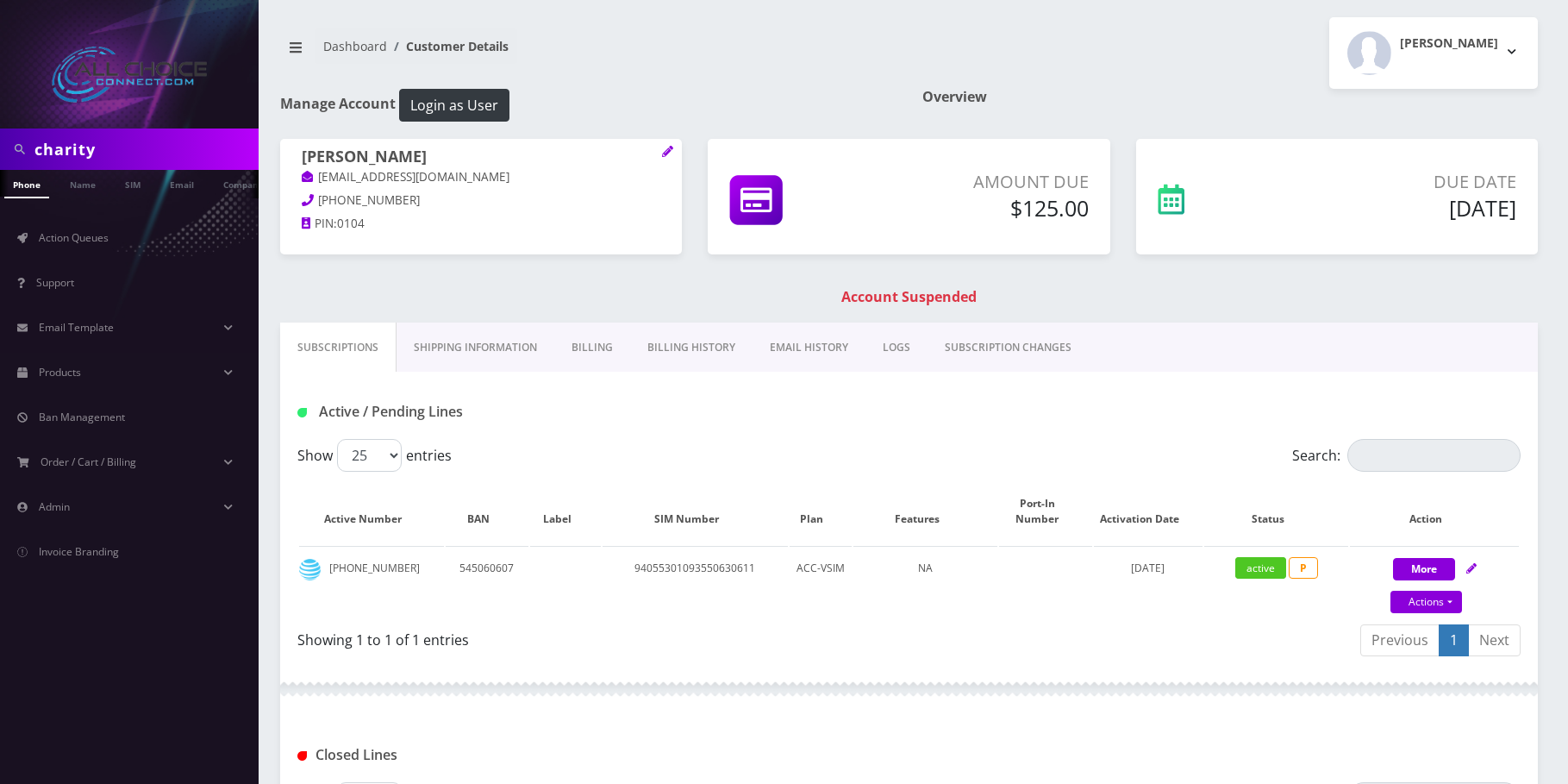
click at [603, 349] on link "Billing" at bounding box center [592, 347] width 76 height 50
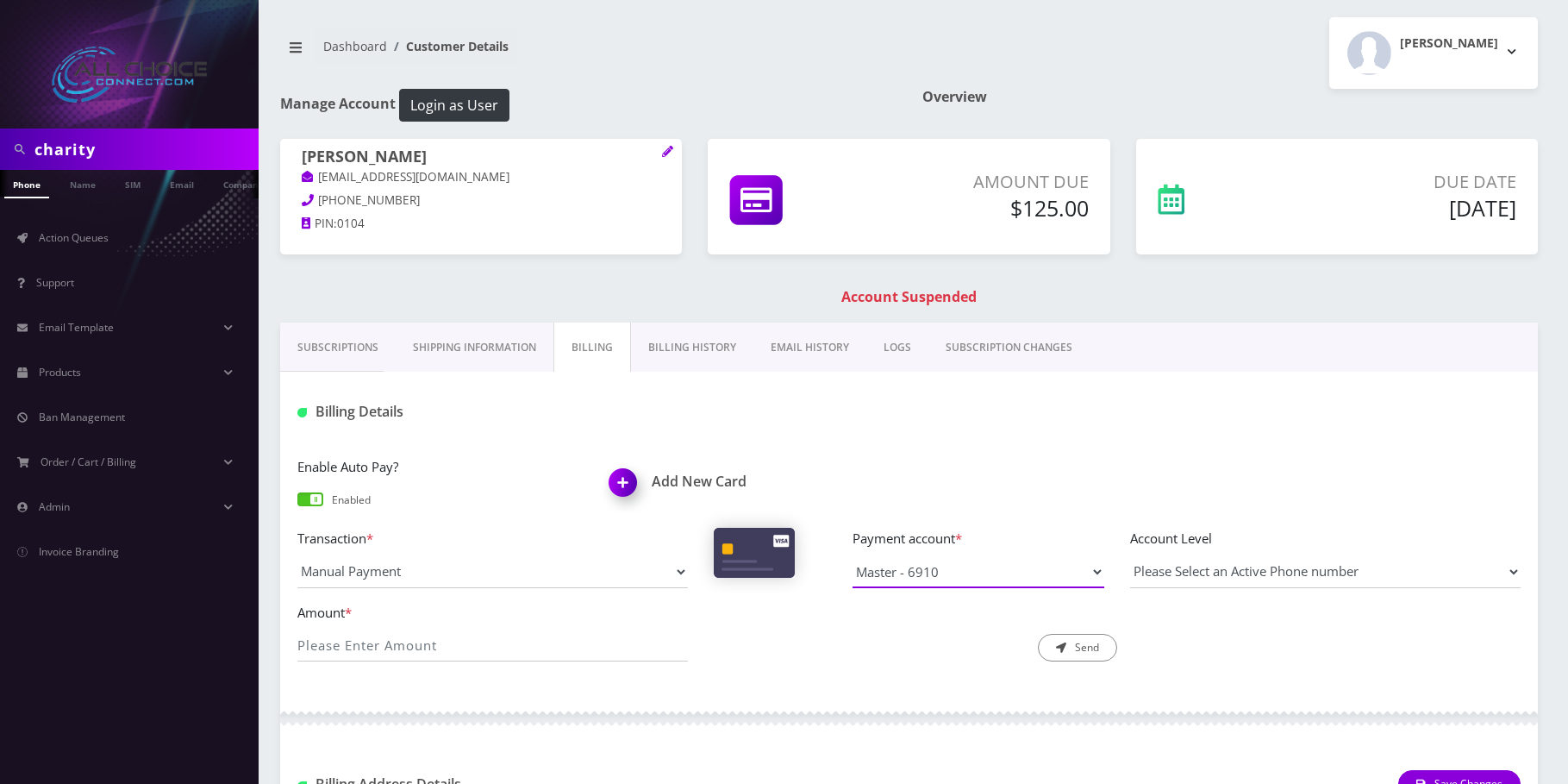
click at [964, 575] on select "Master - 6910" at bounding box center [978, 571] width 252 height 33
click at [521, 658] on input "Amount *" at bounding box center [493, 645] width 390 height 33
click at [632, 489] on img at bounding box center [626, 488] width 51 height 51
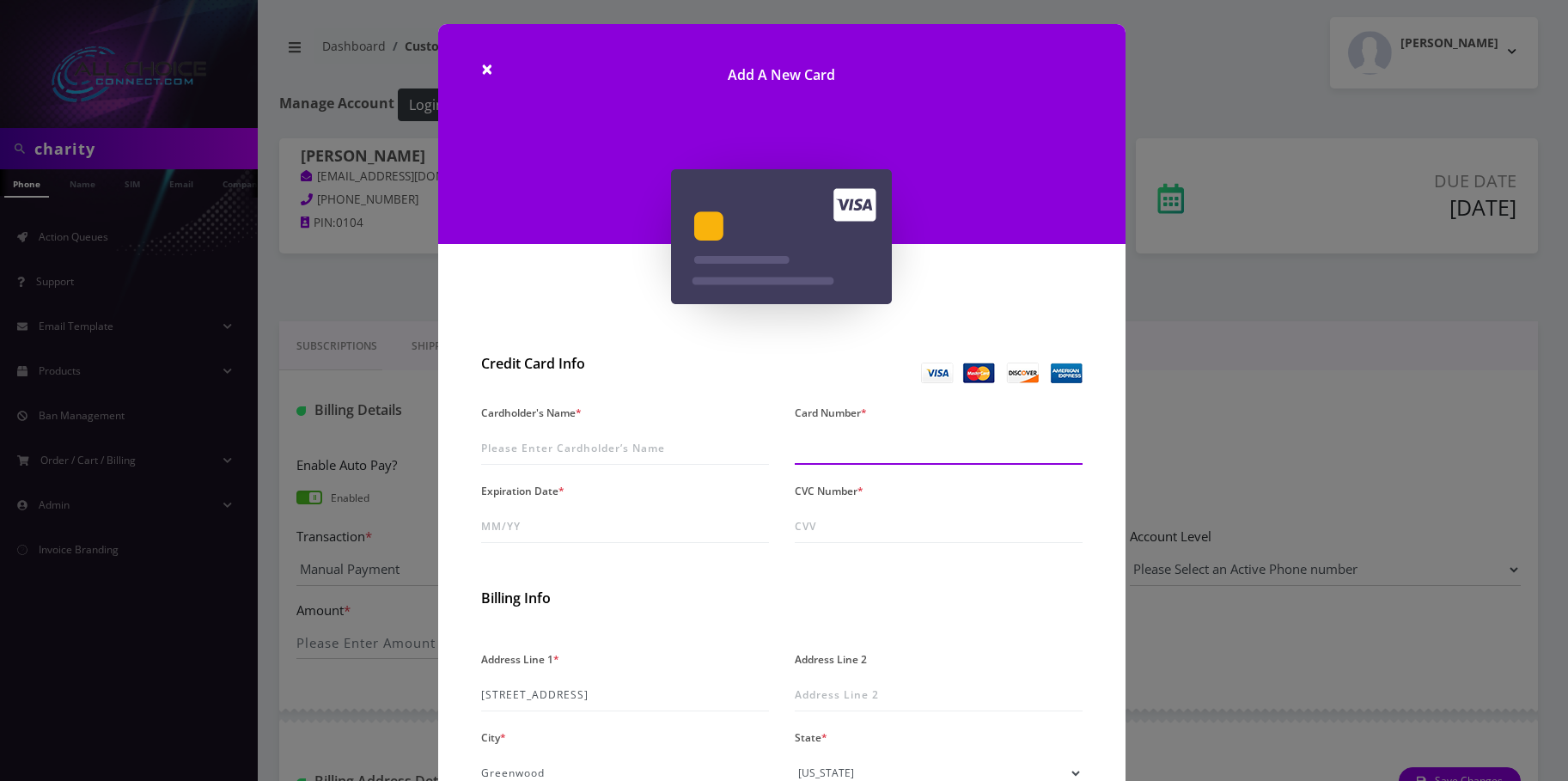
click at [811, 455] on input "Card Number *" at bounding box center [938, 449] width 288 height 32
type input "5332 4805 2283 5745"
click at [540, 529] on input "Expiration Date *" at bounding box center [625, 527] width 288 height 32
type input "05/30"
click at [813, 536] on input "CVC Number *" at bounding box center [938, 527] width 288 height 32
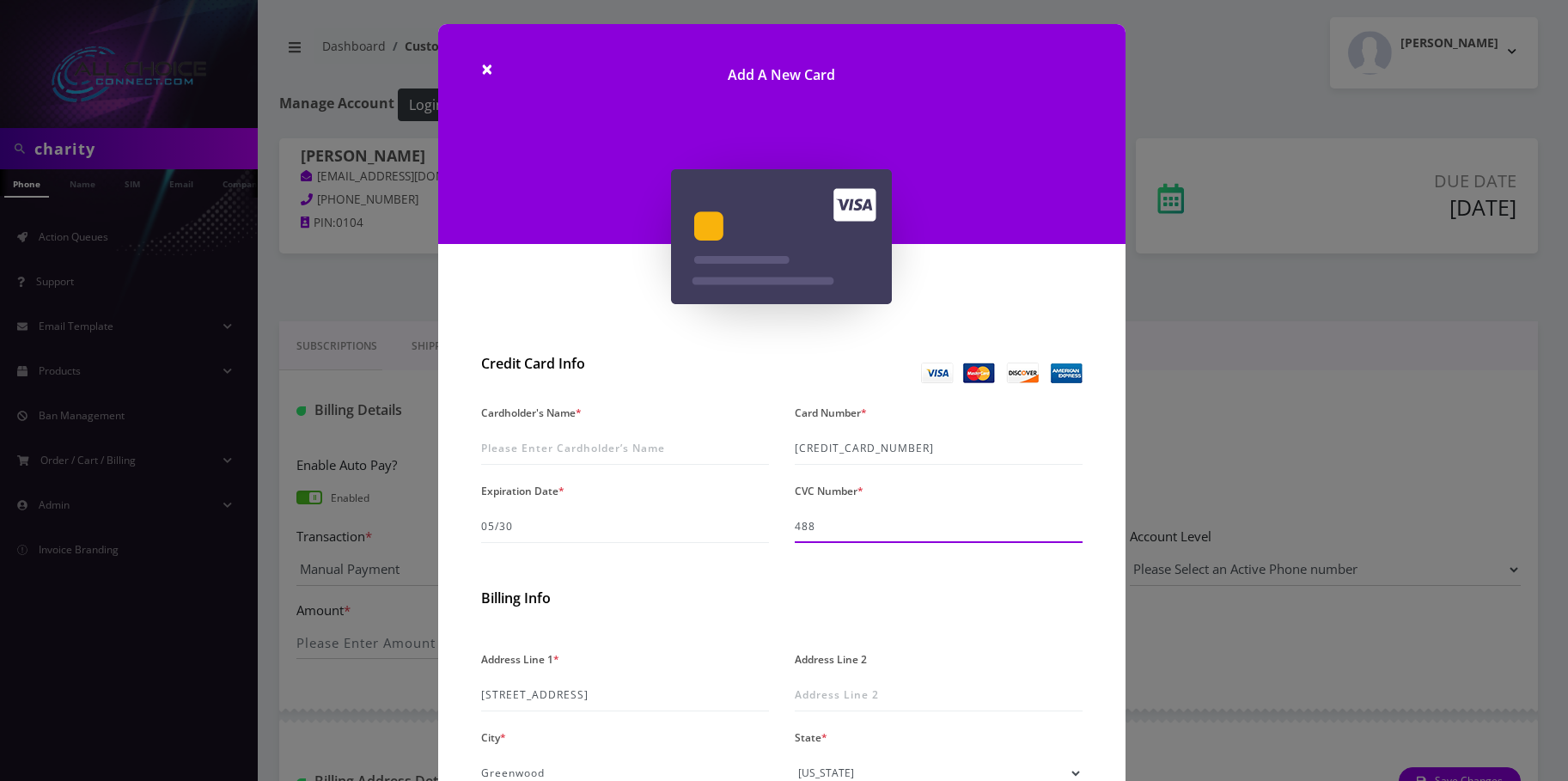
type input "488"
click at [569, 459] on input "Cardholder's Name *" at bounding box center [625, 449] width 288 height 32
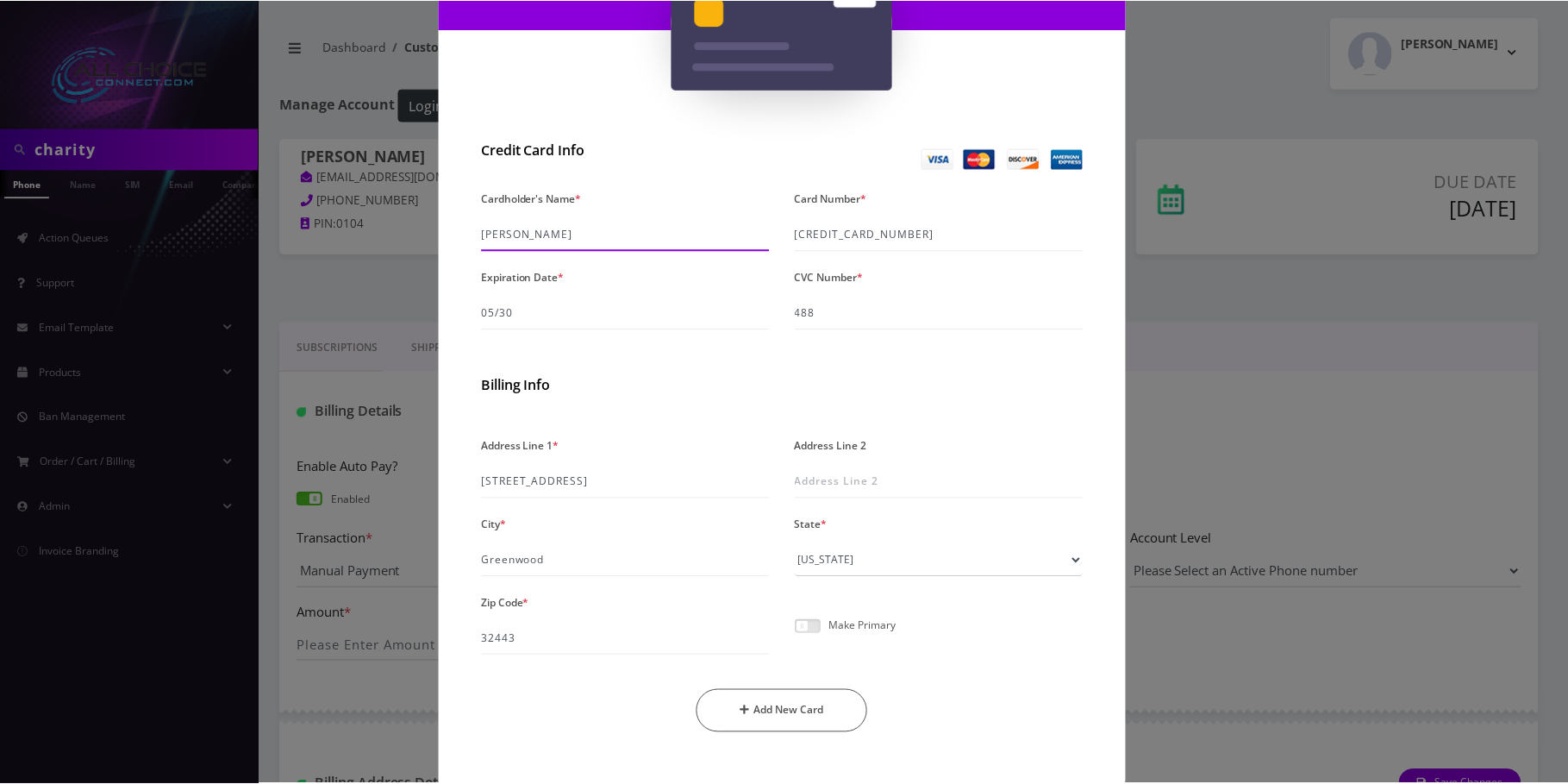
scroll to position [246, 0]
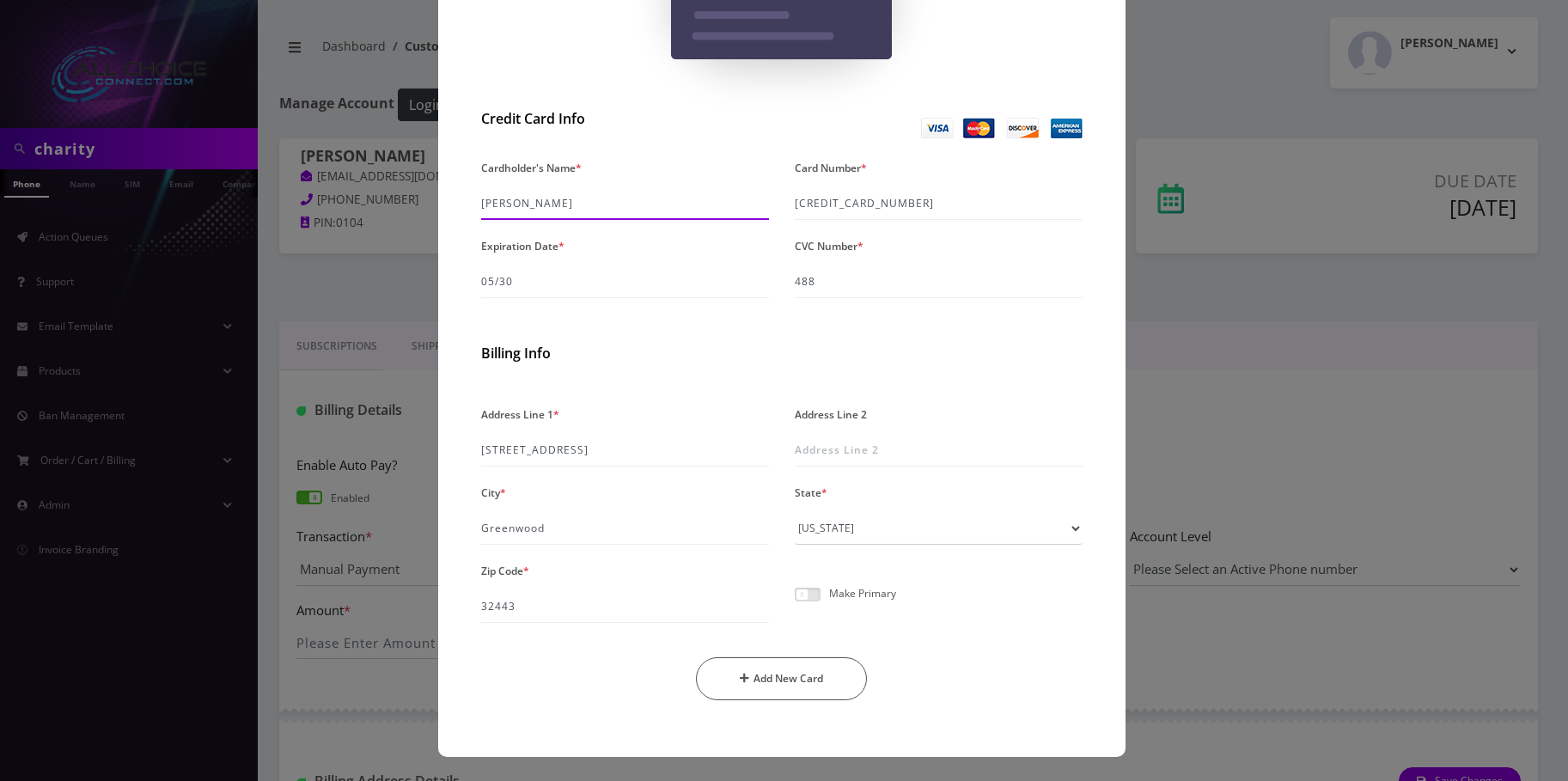
type input "[PERSON_NAME]"
click at [809, 592] on span at bounding box center [807, 595] width 26 height 14
click at [794, 604] on input "checkbox" at bounding box center [794, 604] width 0 height 0
drag, startPoint x: 512, startPoint y: 286, endPoint x: 479, endPoint y: 281, distance: 33.4
click at [481, 281] on input "05/30" at bounding box center [625, 282] width 288 height 32
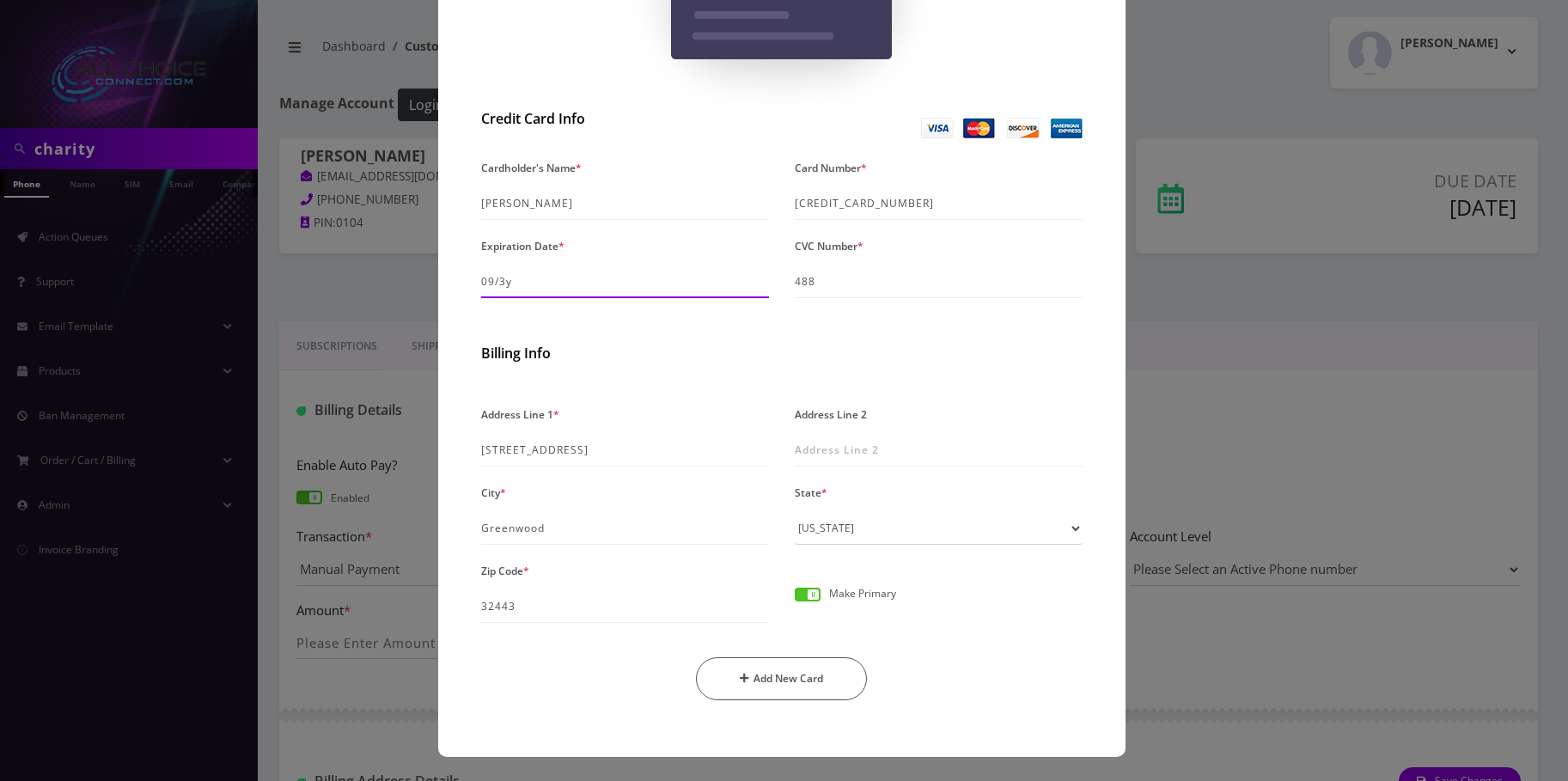
type input "09/30"
click at [786, 684] on button "Add New Card" at bounding box center [782, 679] width 171 height 43
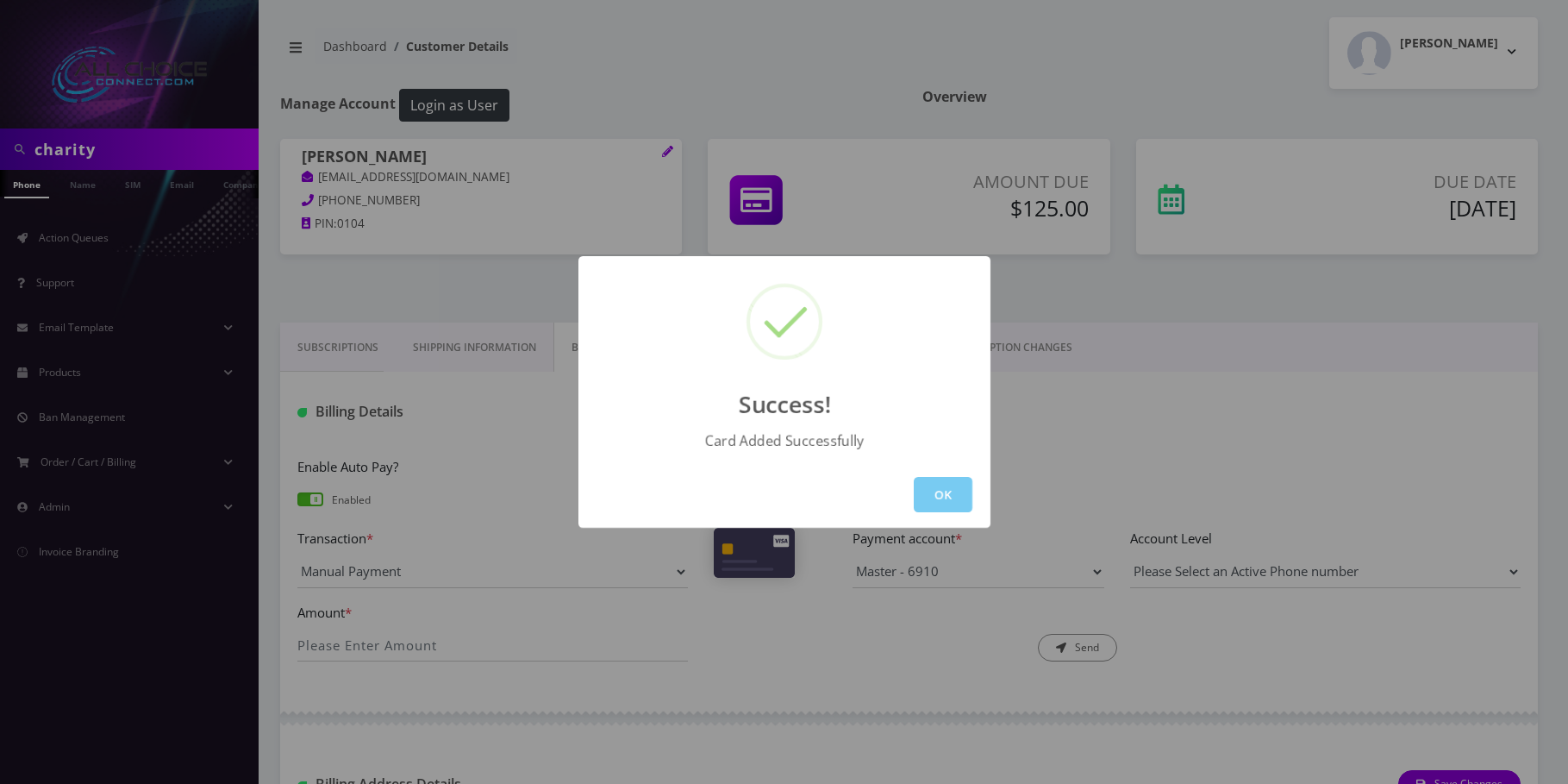
click at [938, 498] on button "OK" at bounding box center [943, 495] width 59 height 35
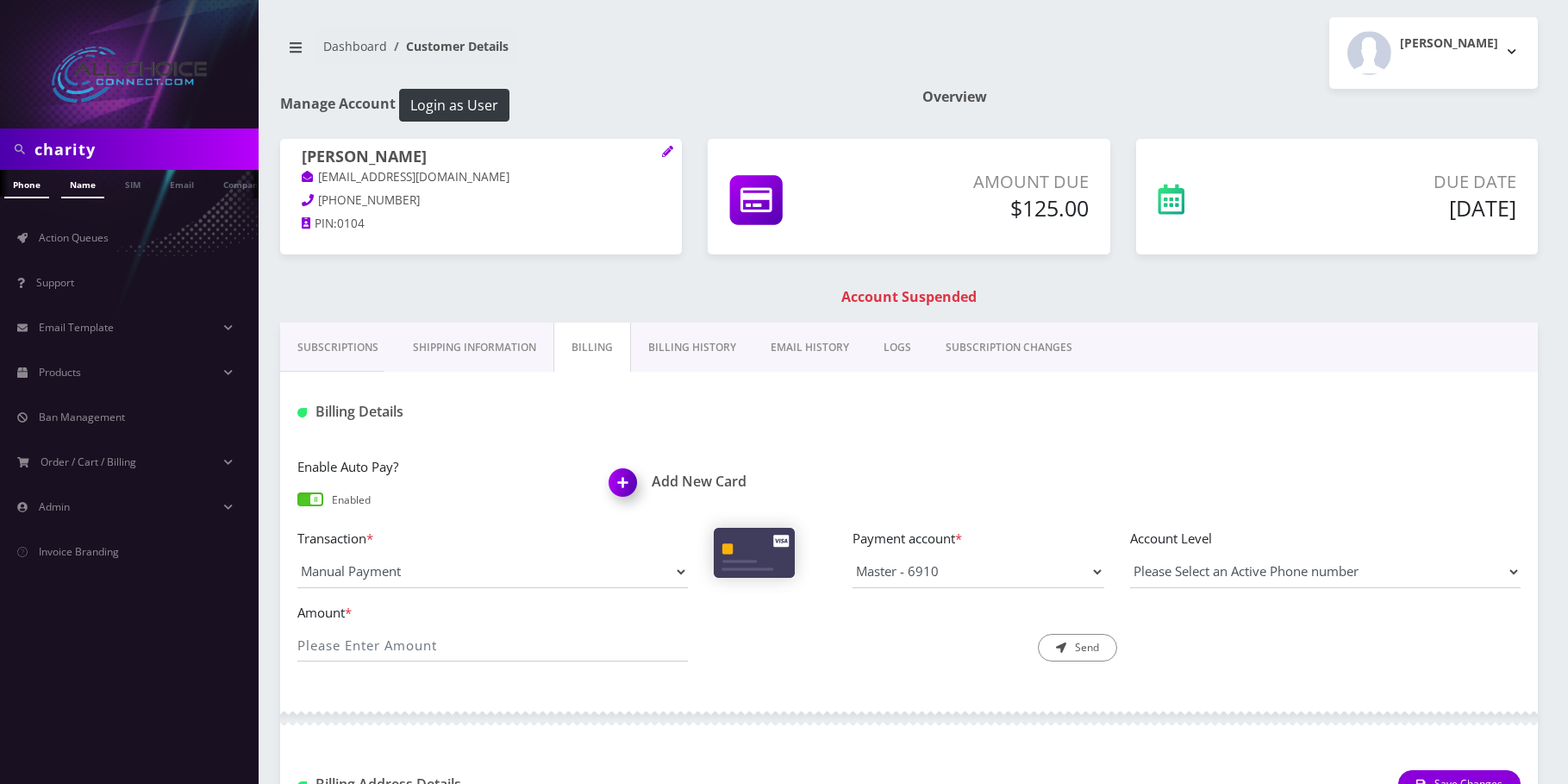
click at [92, 191] on link "Name" at bounding box center [83, 184] width 43 height 28
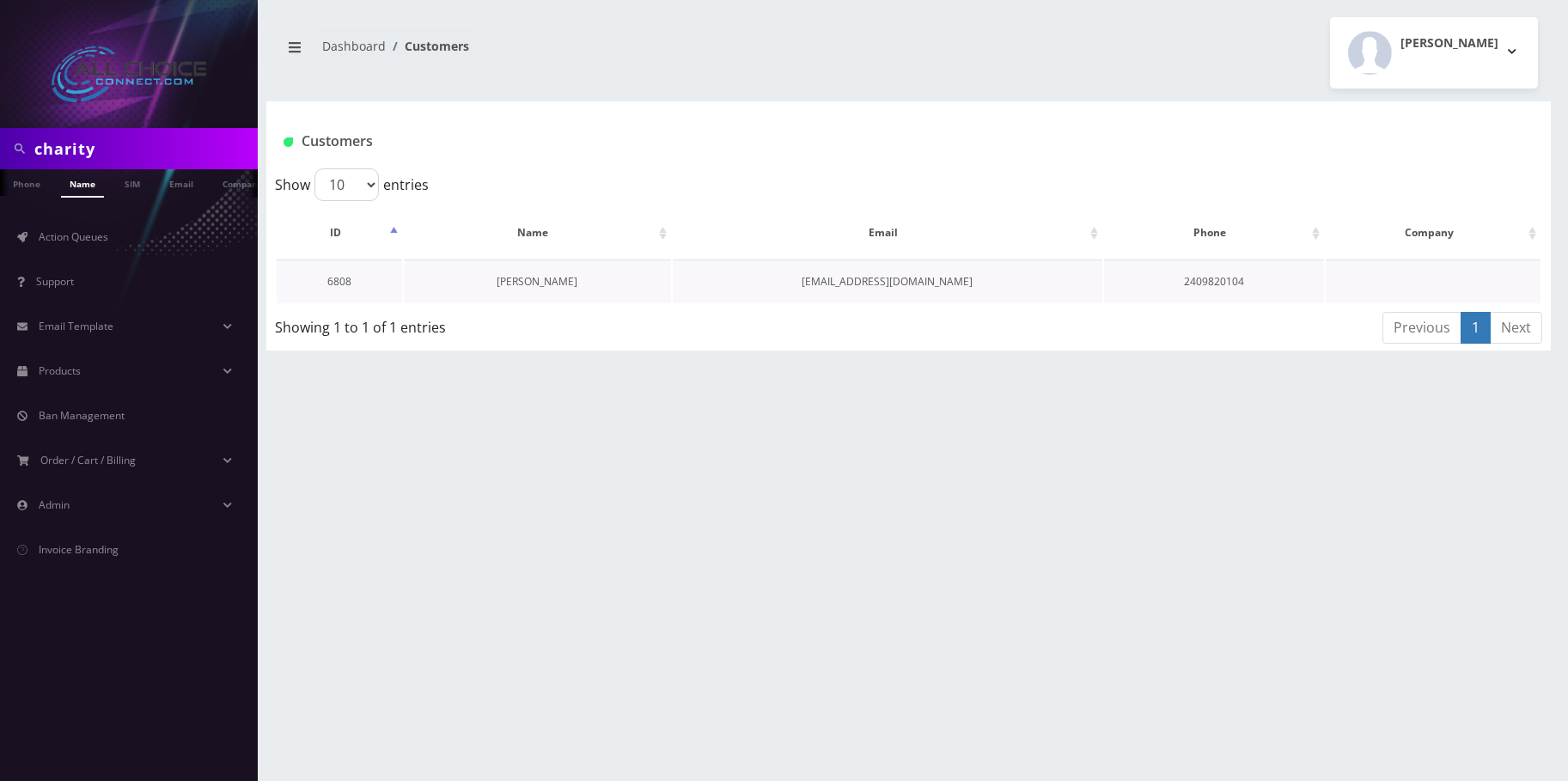
click at [533, 277] on link "[PERSON_NAME]" at bounding box center [537, 281] width 81 height 14
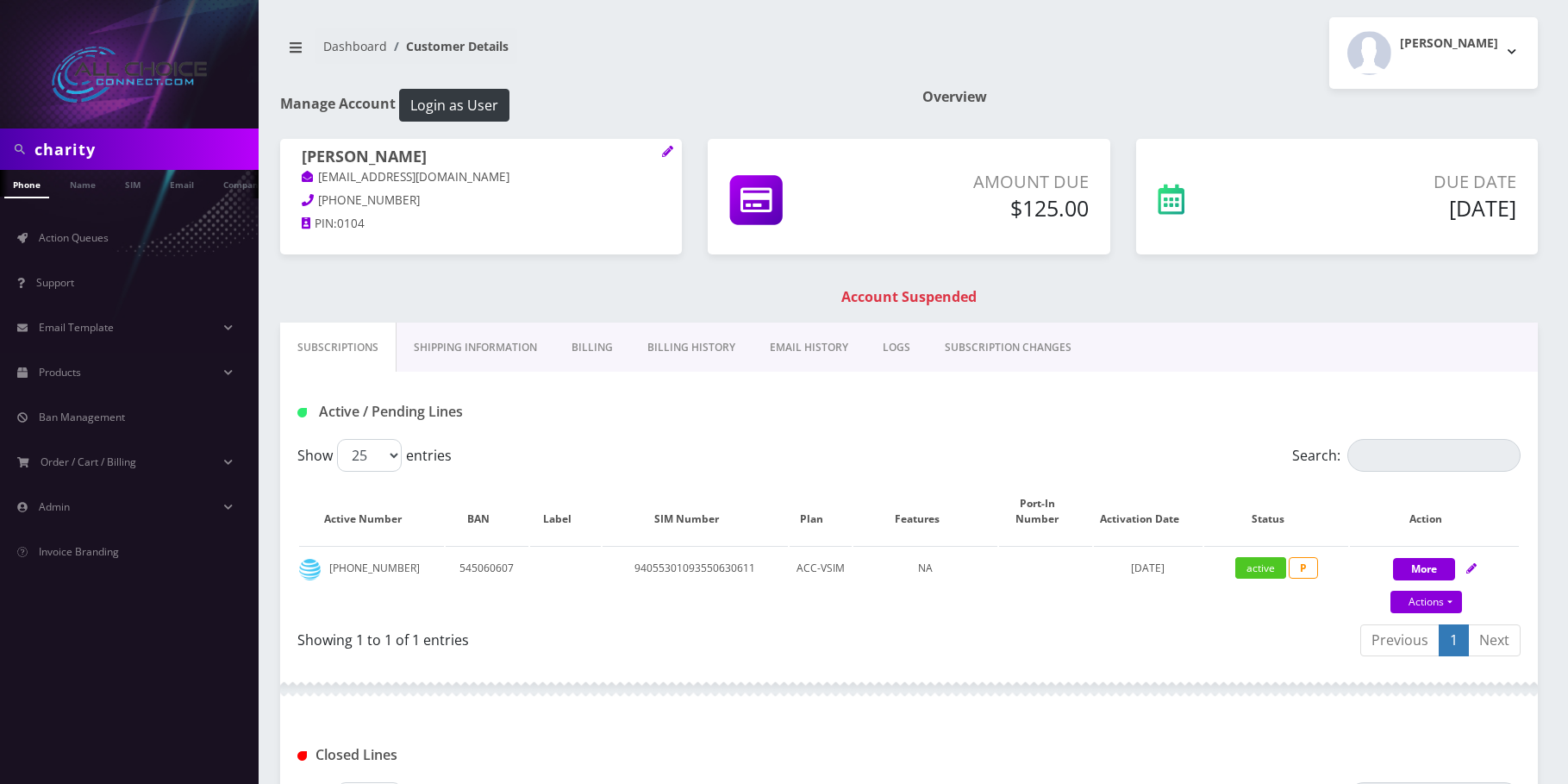
click at [689, 332] on link "Billing History" at bounding box center [690, 347] width 122 height 50
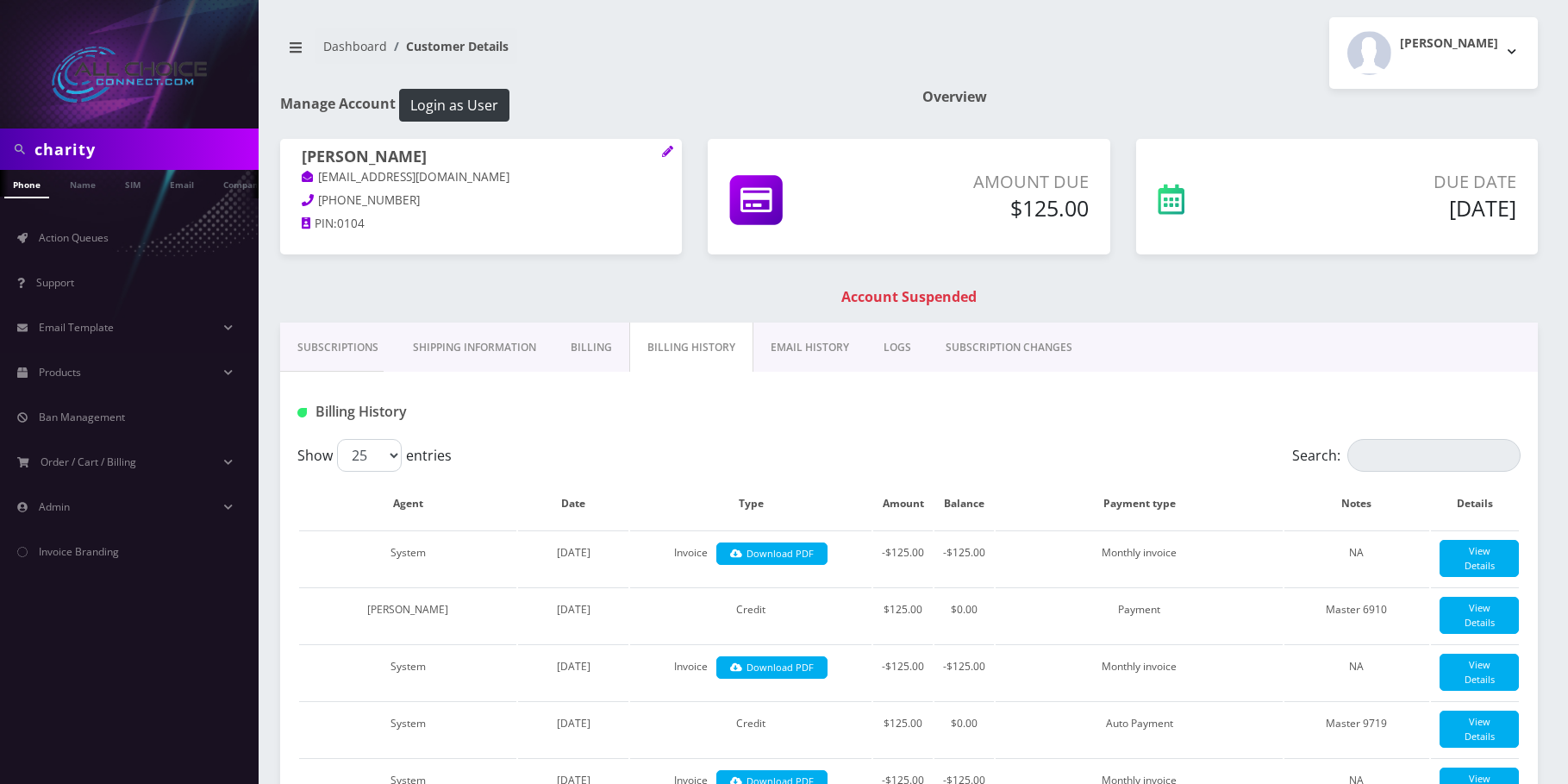
click at [583, 344] on link "Billing" at bounding box center [591, 347] width 76 height 50
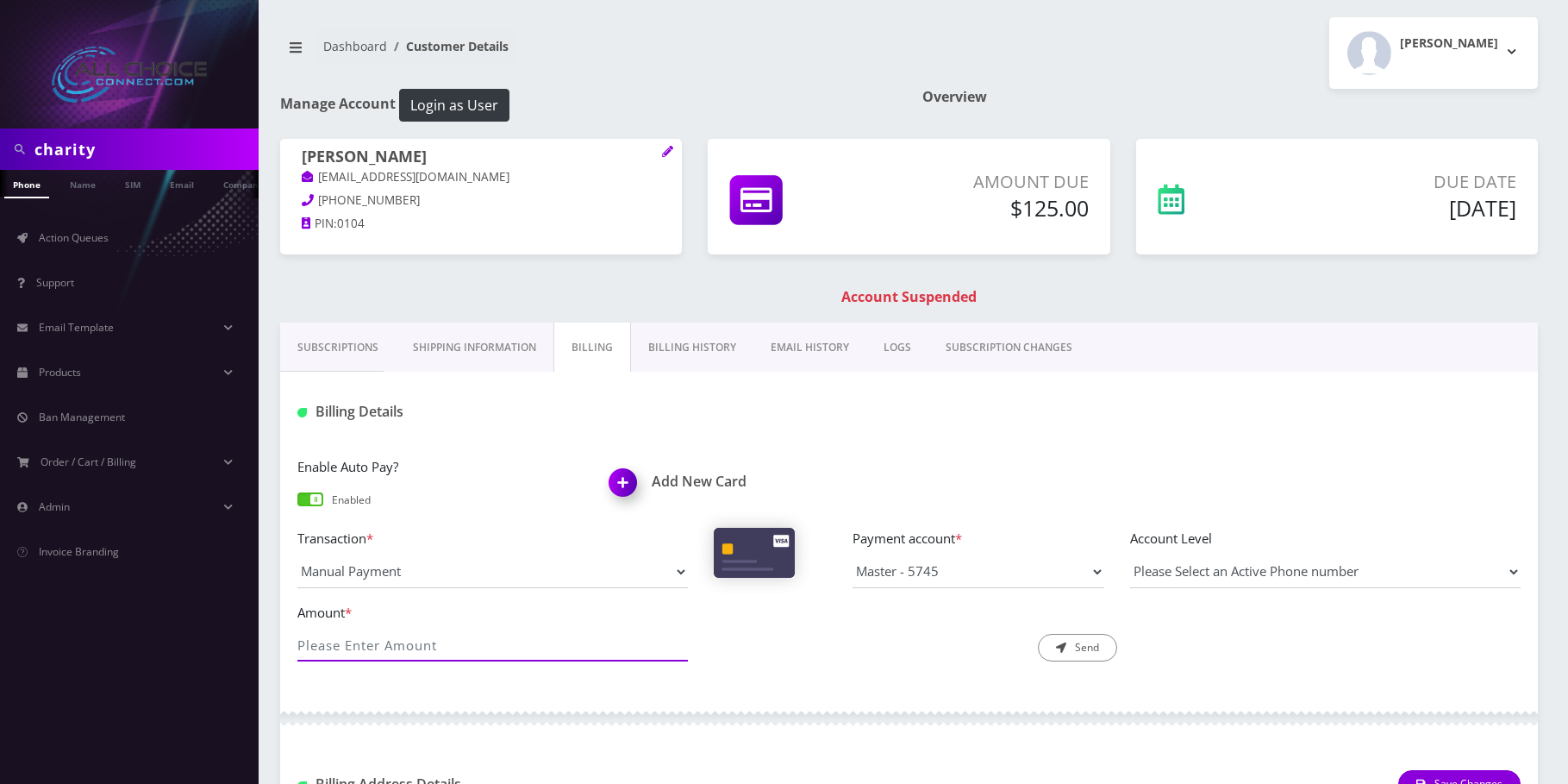
click at [424, 642] on input "Amount *" at bounding box center [493, 645] width 390 height 33
type input "125"
click at [1061, 647] on icon "submit" at bounding box center [1061, 647] width 10 height 10
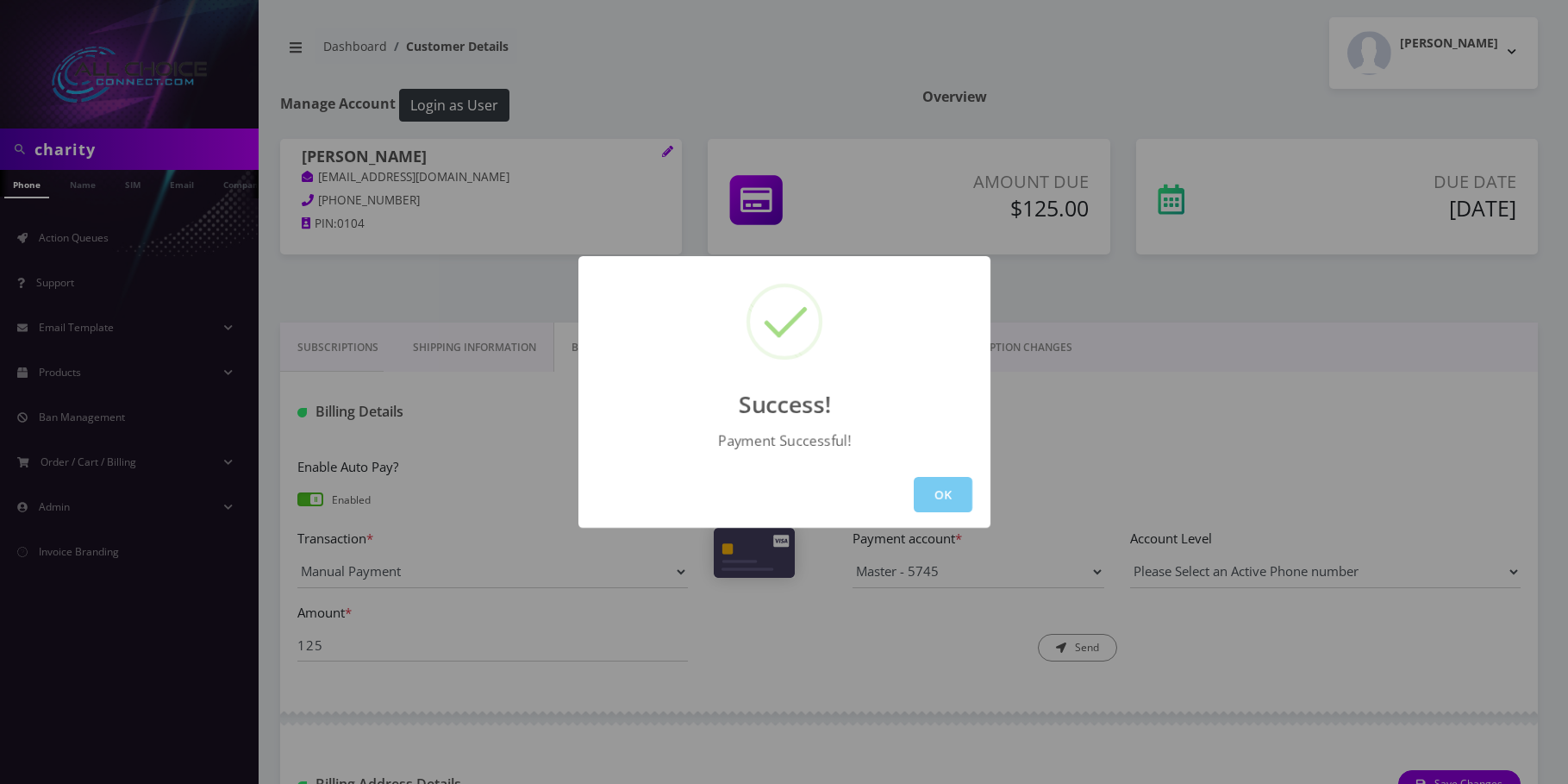
click at [944, 493] on button "OK" at bounding box center [943, 495] width 59 height 35
